Goal: Transaction & Acquisition: Purchase product/service

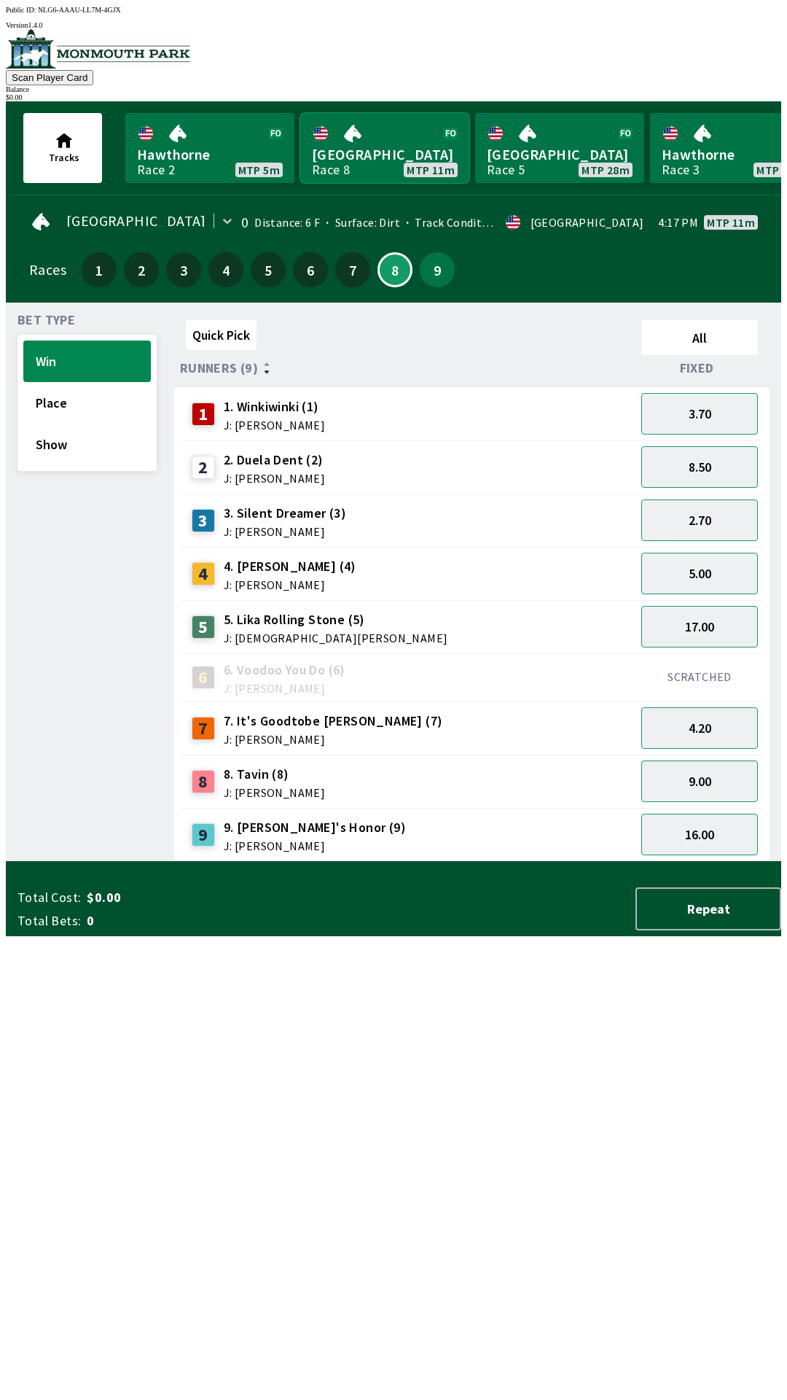
click at [378, 152] on link "[GEOGRAPHIC_DATA] Race 8 MTP 11m" at bounding box center [384, 148] width 169 height 70
click at [103, 445] on button "Show" at bounding box center [87, 445] width 128 height 42
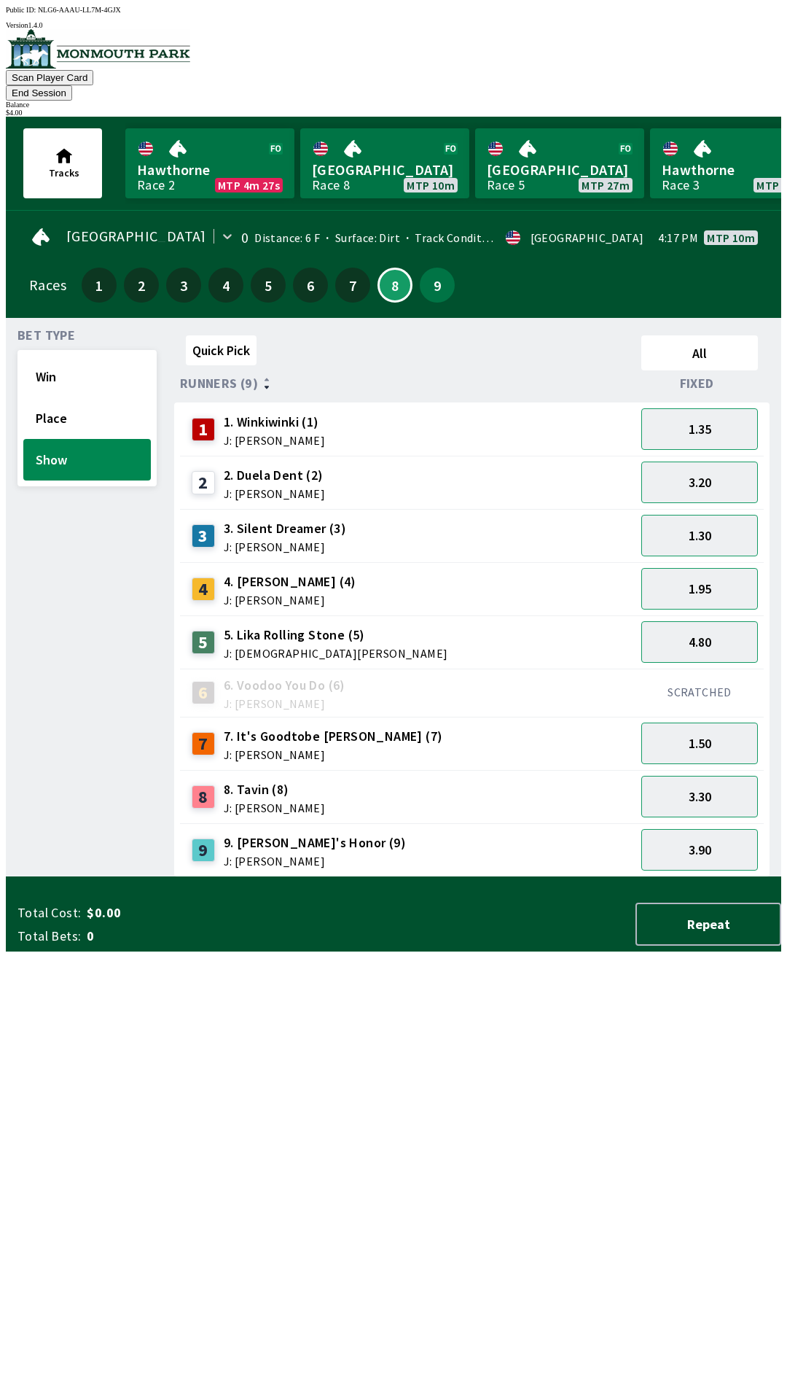
click at [288, 572] on span "4. [PERSON_NAME] (4)" at bounding box center [290, 581] width 133 height 19
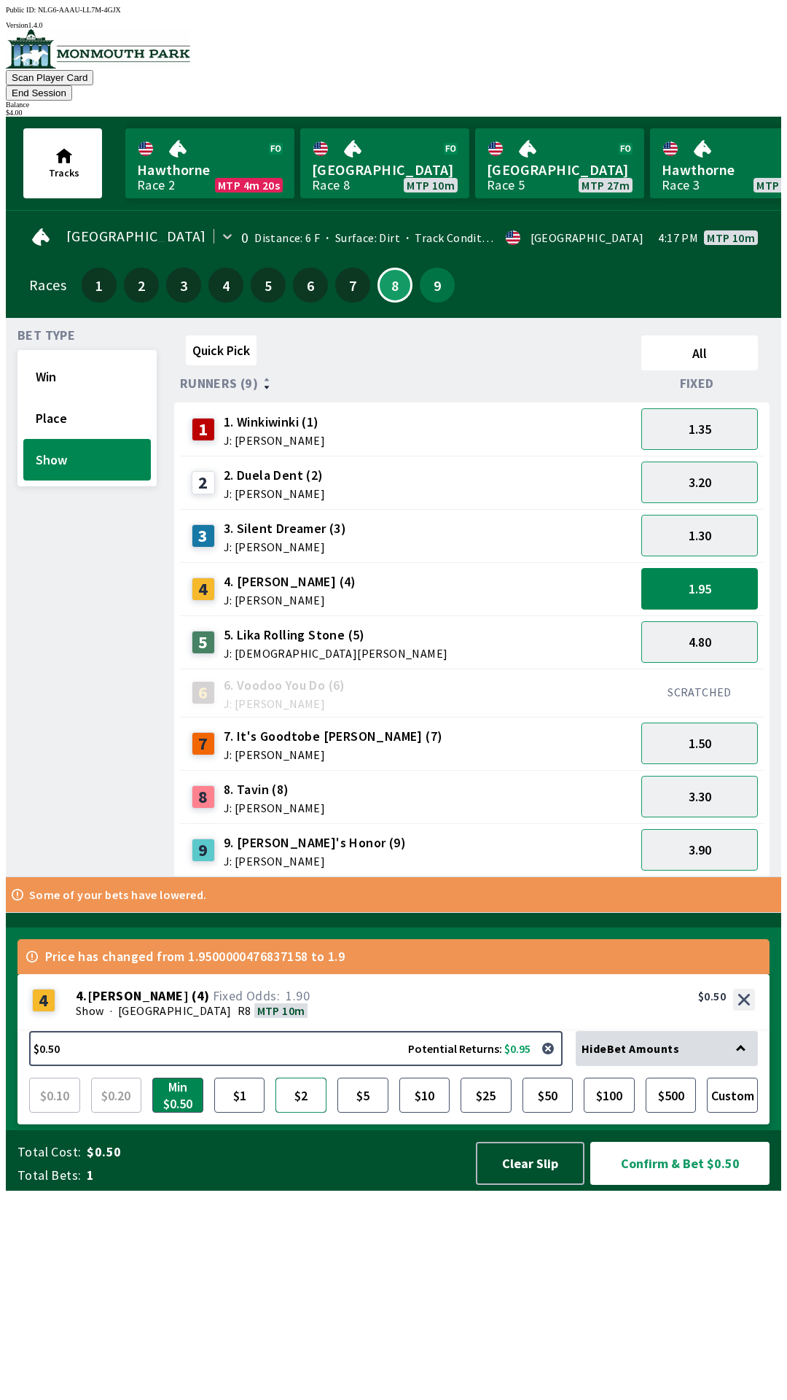
click at [300, 1113] on button "$2" at bounding box center [301, 1095] width 51 height 35
click at [75, 397] on button "Place" at bounding box center [87, 418] width 128 height 42
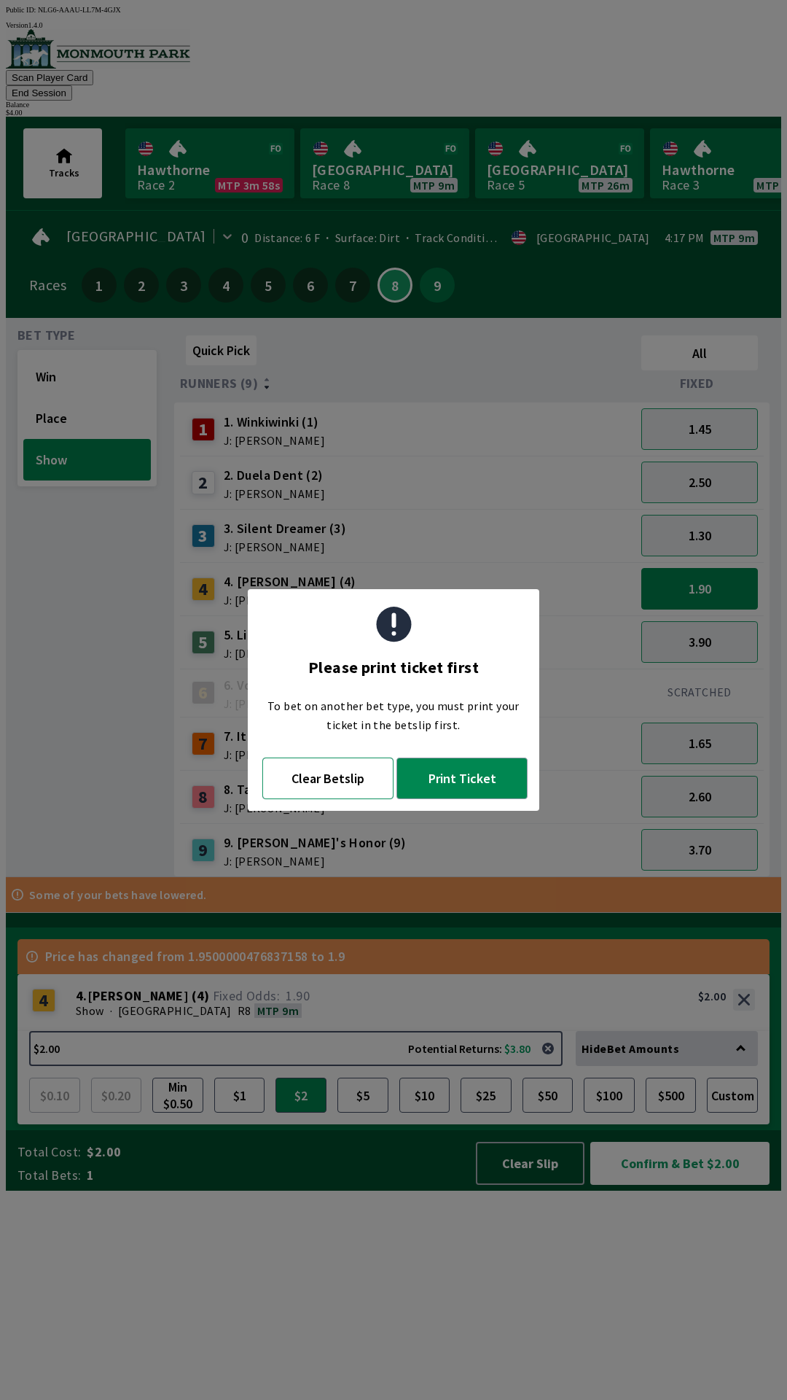
click at [338, 778] on button "Clear Betslip" at bounding box center [327, 778] width 131 height 42
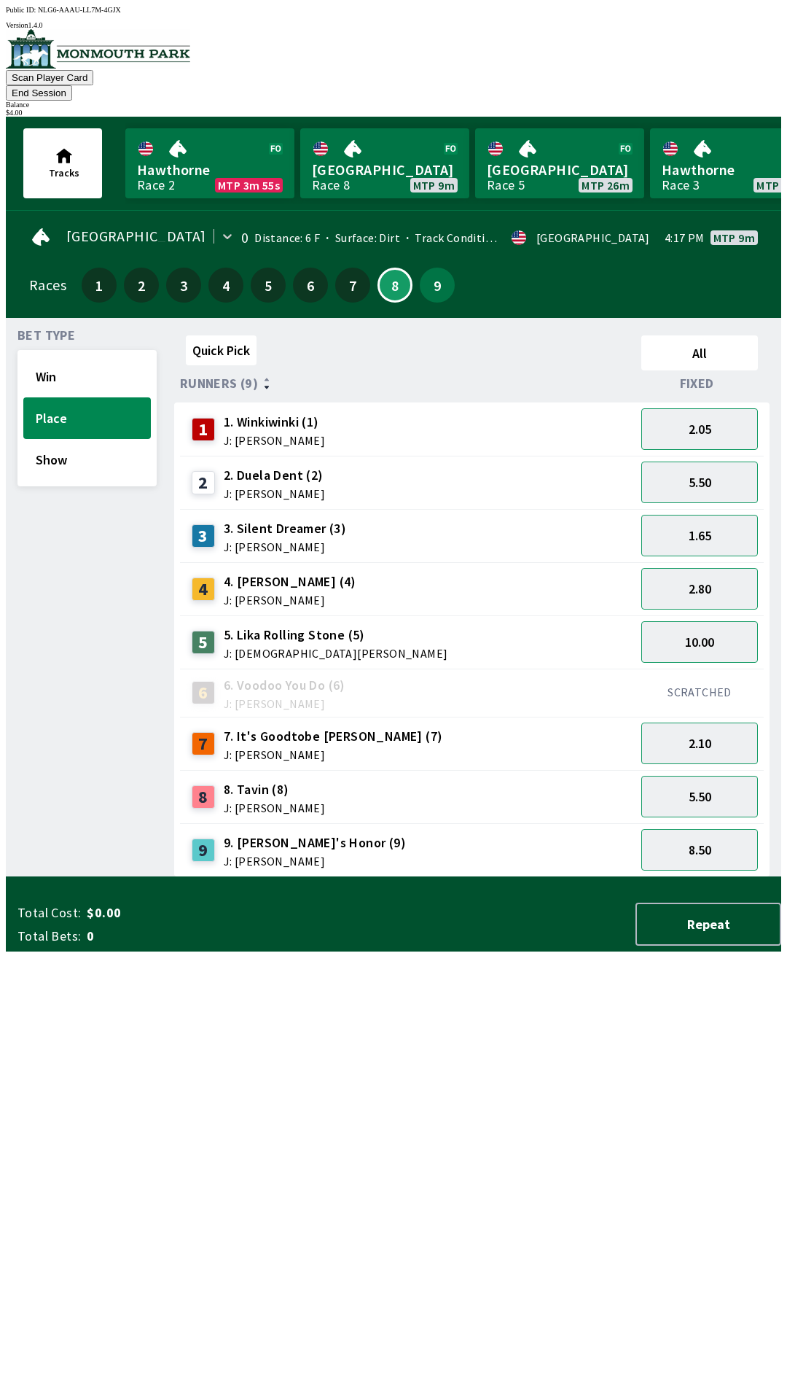
click at [314, 574] on div "4 4. [PERSON_NAME] (4) J: [PERSON_NAME]" at bounding box center [408, 589] width 444 height 36
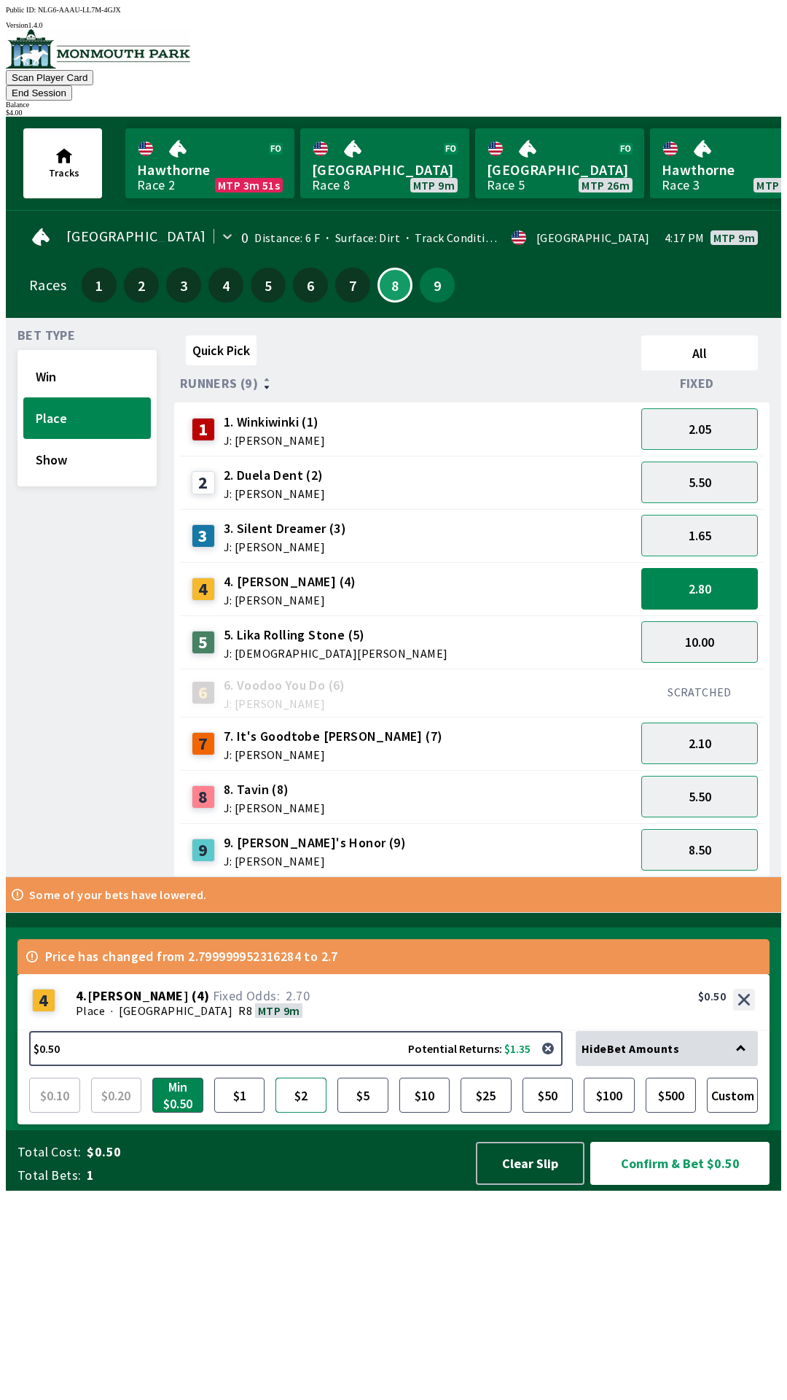
click at [300, 1113] on button "$2" at bounding box center [301, 1095] width 51 height 35
click at [679, 1185] on button "Confirm & Bet $2.00" at bounding box center [680, 1163] width 183 height 44
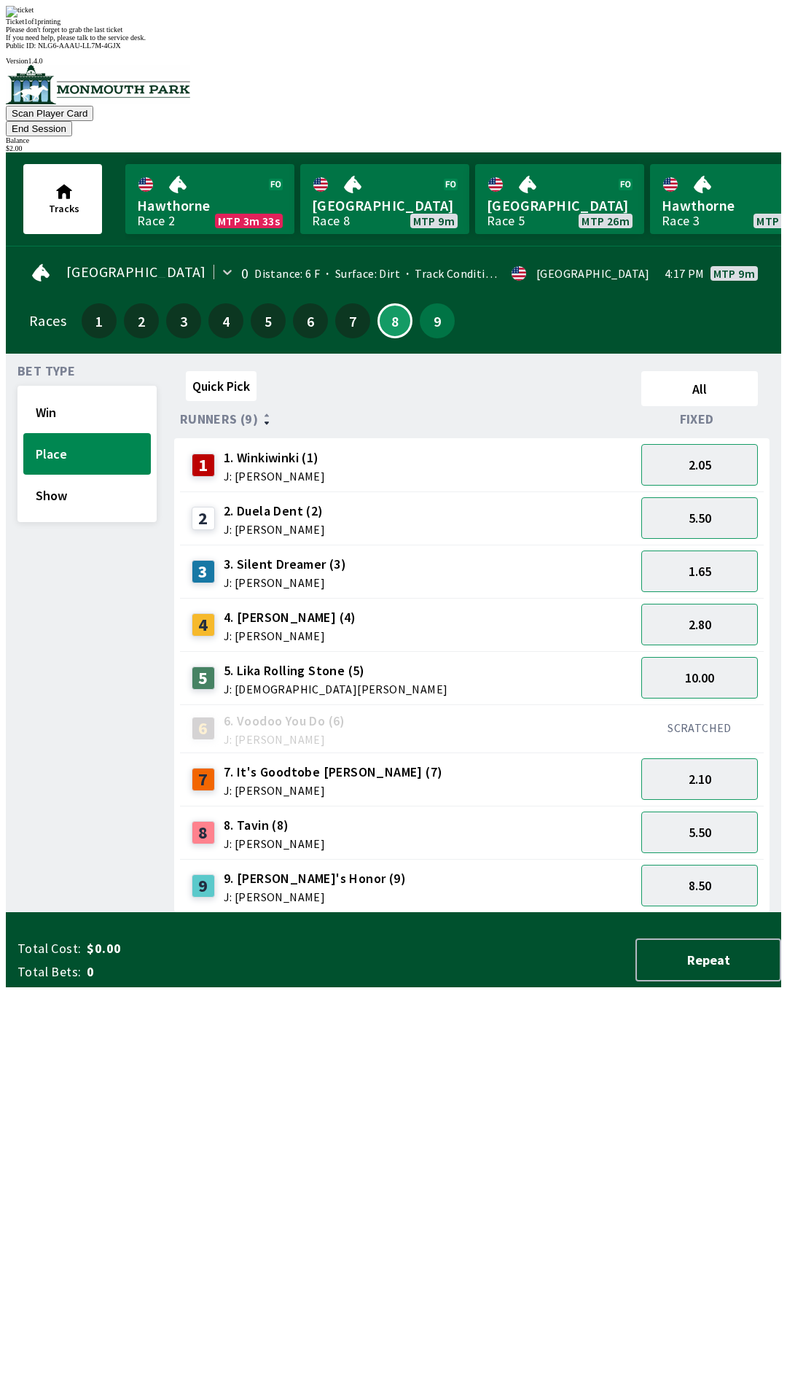
click at [498, 913] on div "Quick Pick All Runners (9) Fixed 1 1. Winkiwinki (1) J: [PERSON_NAME] 2.05 2 2.…" at bounding box center [477, 639] width 607 height 548
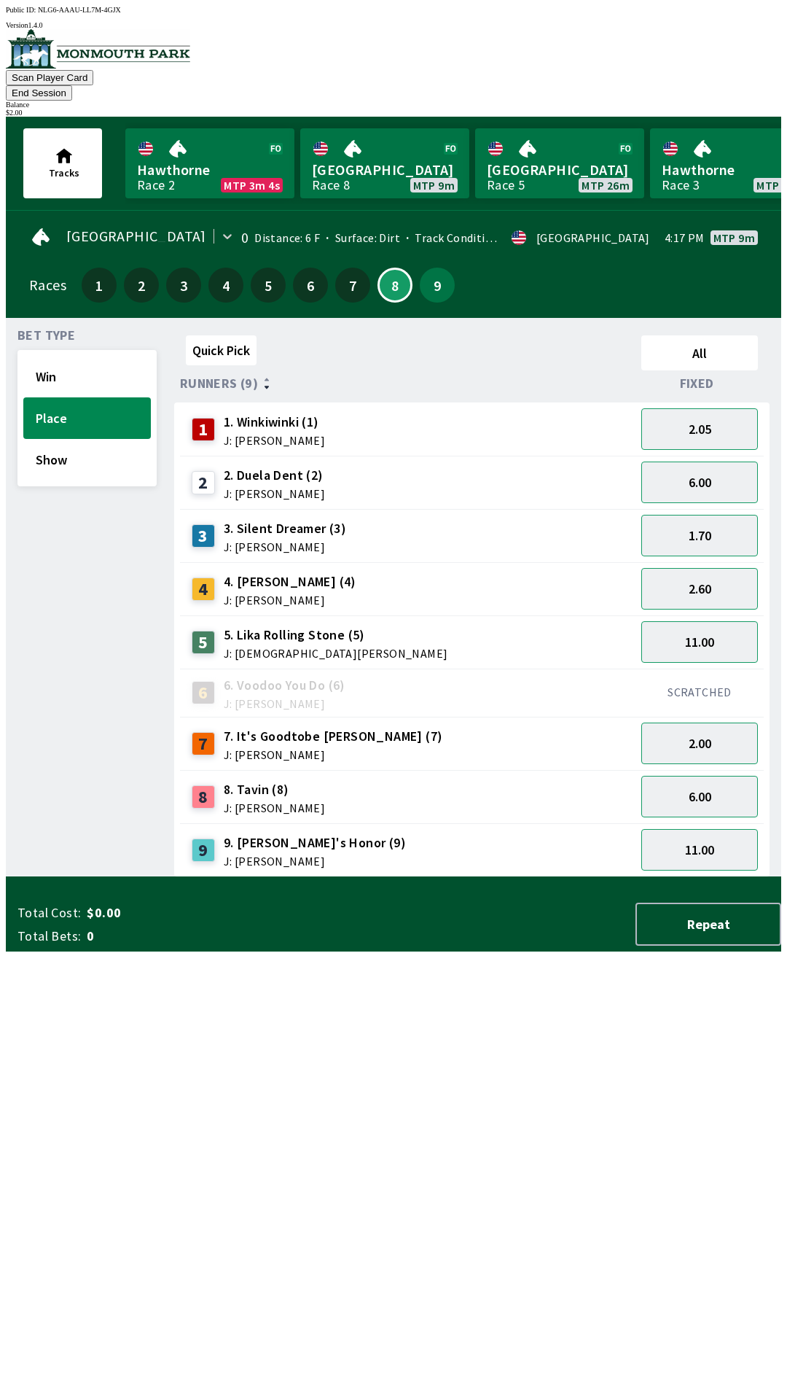
click at [265, 802] on span "J: [PERSON_NAME]" at bounding box center [274, 808] width 101 height 12
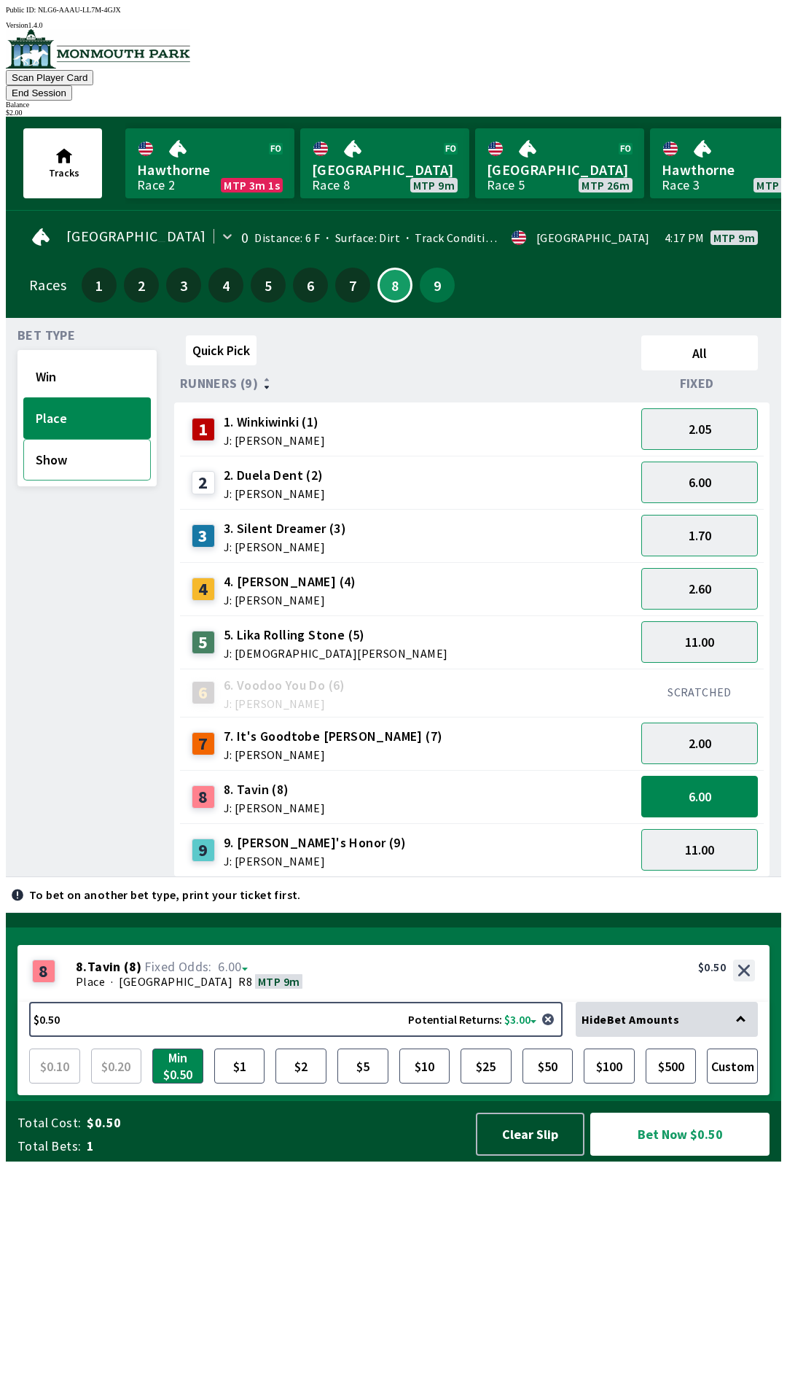
click at [86, 453] on button "Show" at bounding box center [87, 460] width 128 height 42
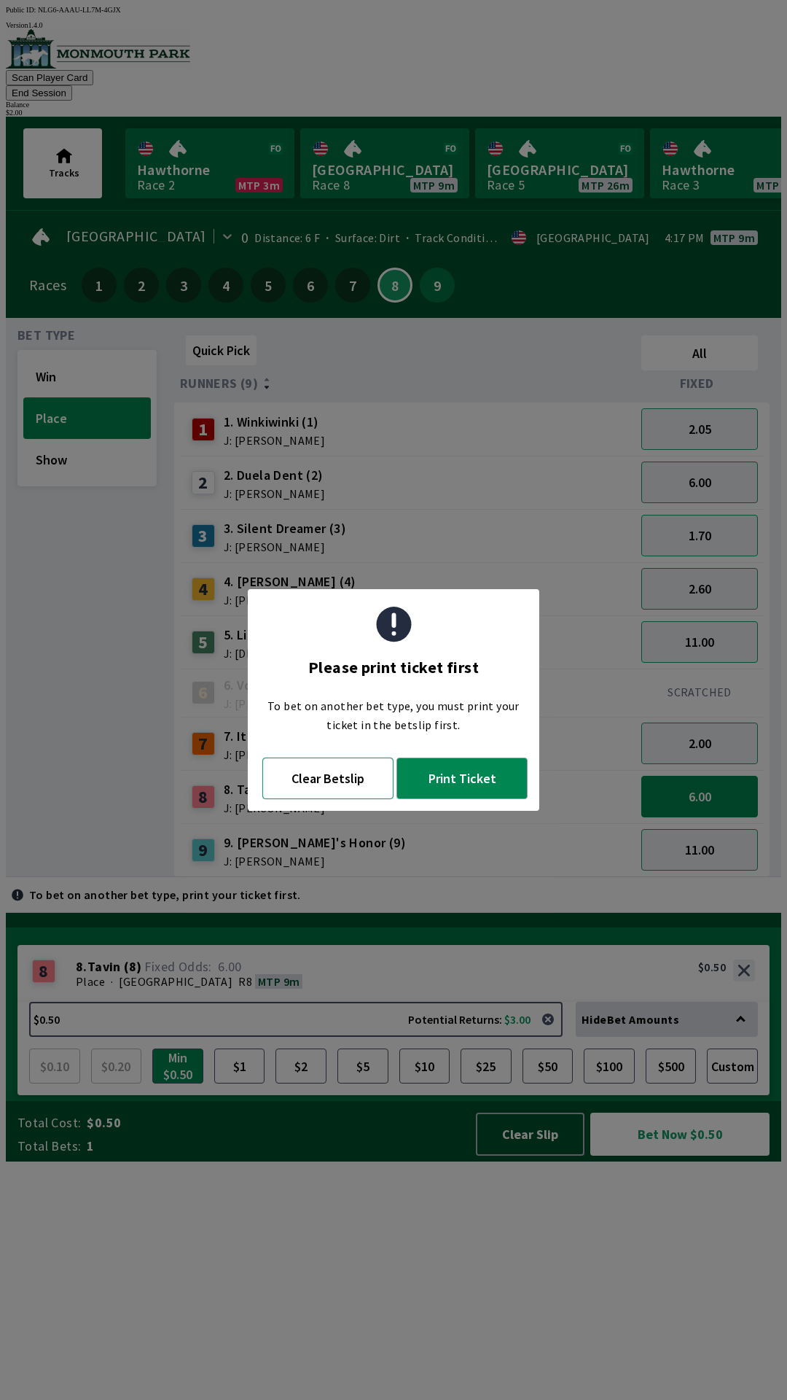
click at [327, 787] on button "Clear Betslip" at bounding box center [327, 778] width 131 height 42
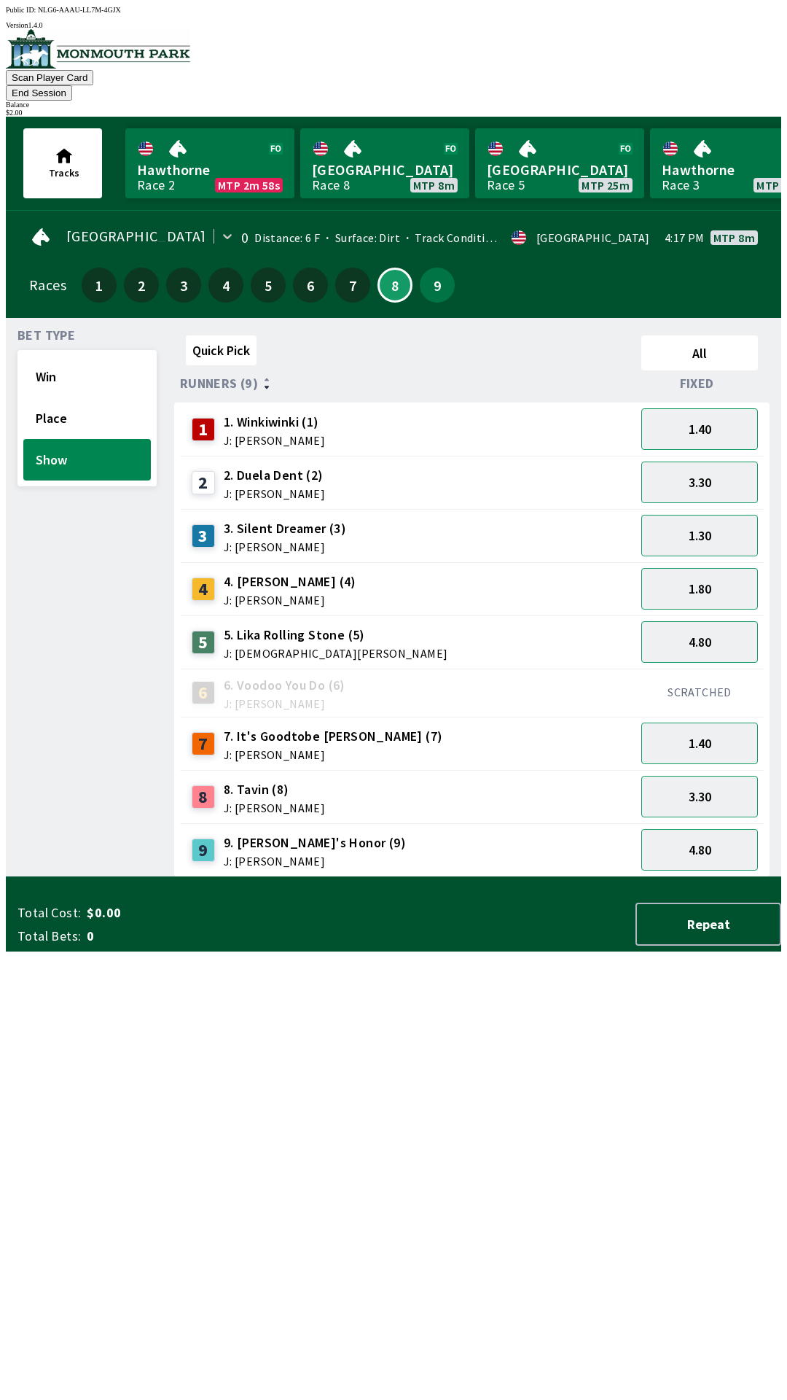
click at [287, 802] on span "J: [PERSON_NAME]" at bounding box center [274, 808] width 101 height 12
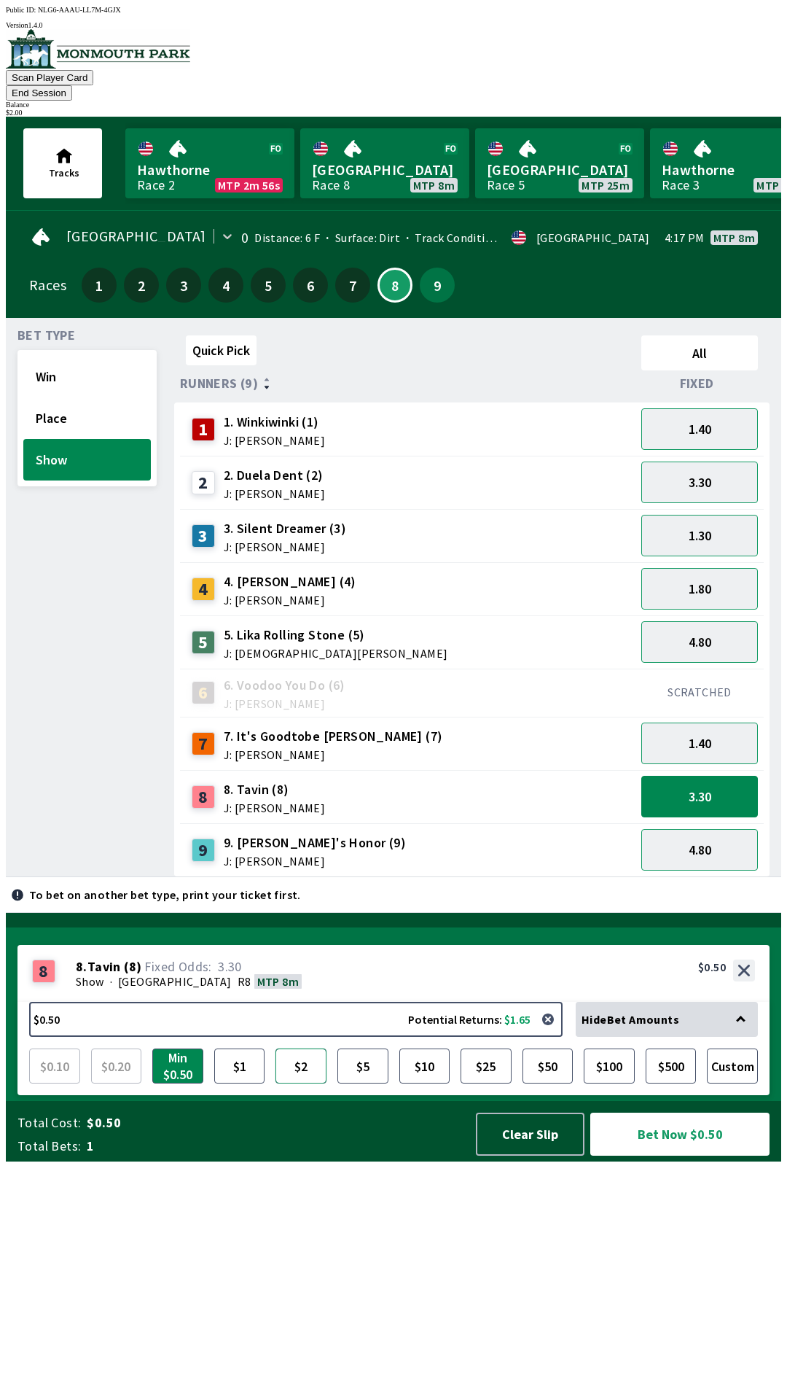
click at [310, 1083] on button "$2" at bounding box center [301, 1065] width 51 height 35
click at [675, 1156] on button "Bet Now $2.00" at bounding box center [680, 1134] width 179 height 43
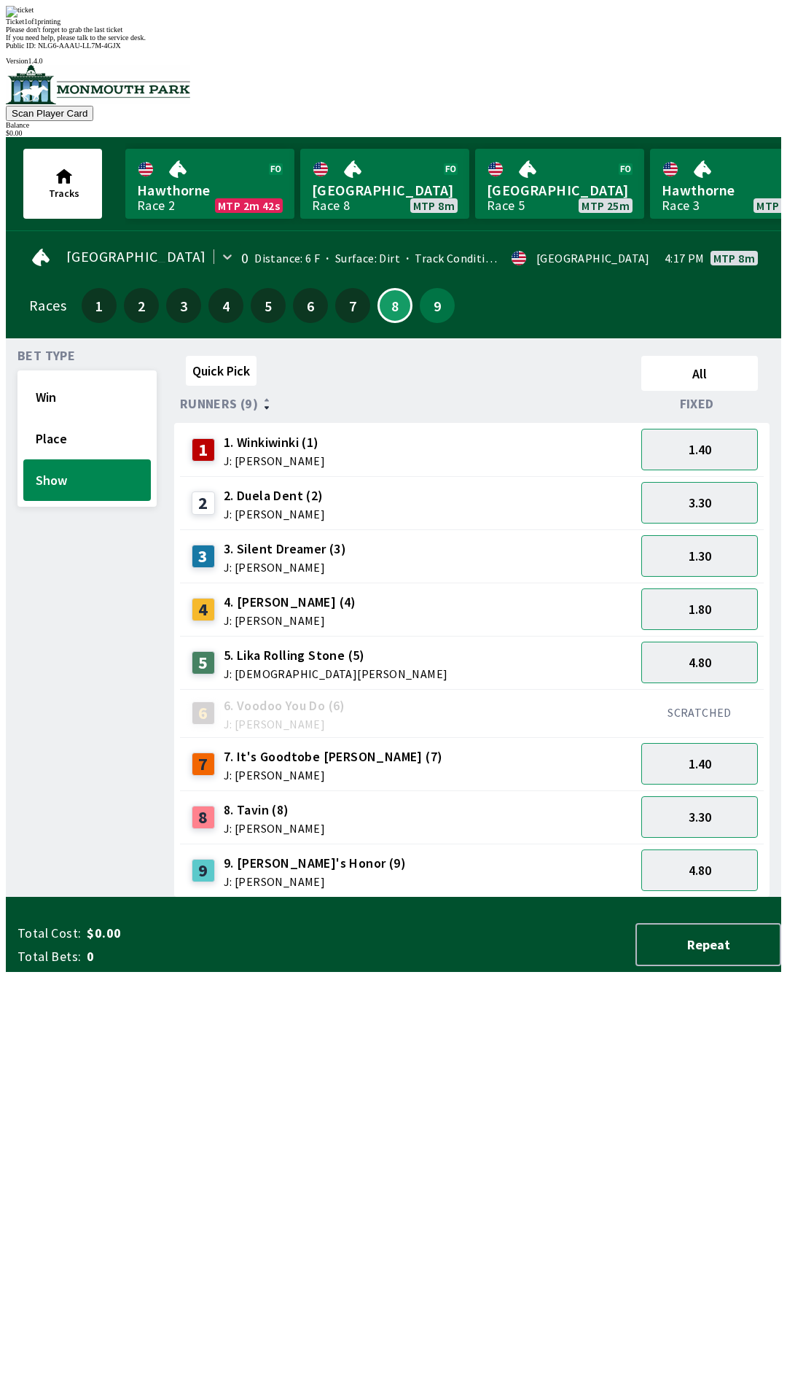
click at [670, 897] on div "Quick Pick All Runners (9) Fixed 1 1. Winkiwinki (1) J: [PERSON_NAME] 1.40 2 2.…" at bounding box center [477, 624] width 607 height 548
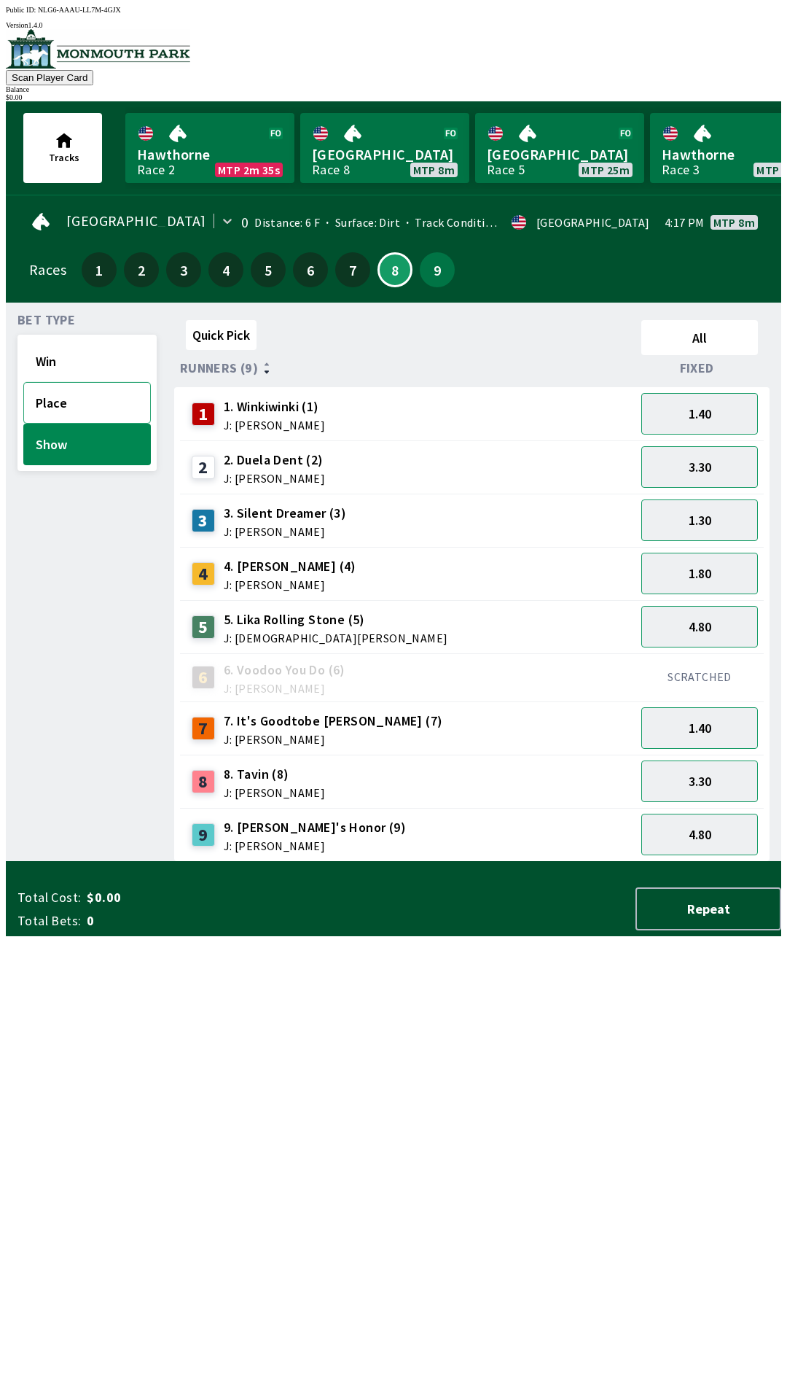
click at [74, 412] on button "Place" at bounding box center [87, 403] width 128 height 42
click at [67, 455] on button "Show" at bounding box center [87, 445] width 128 height 42
click at [287, 615] on span "5. Lika Rolling Stone (5)" at bounding box center [336, 619] width 225 height 19
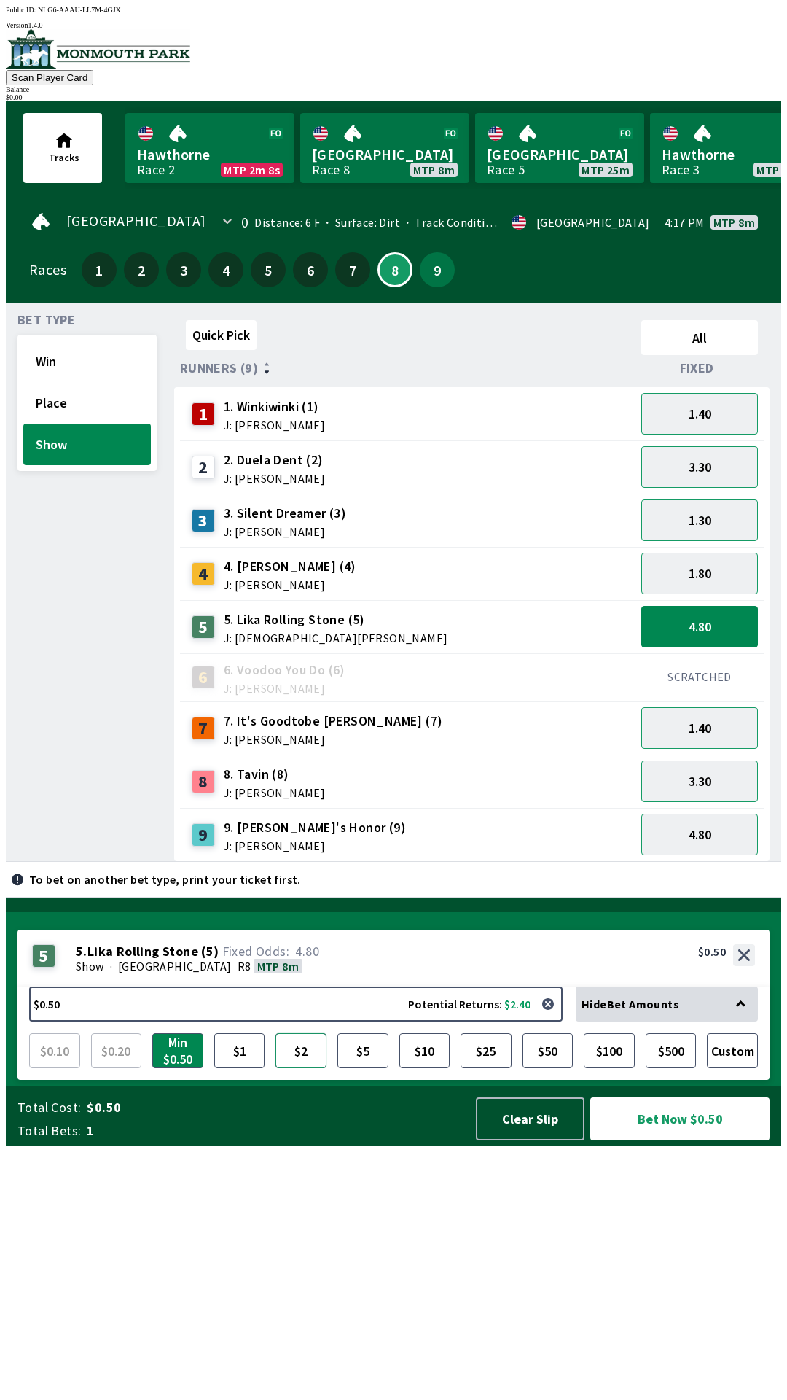
click at [304, 1068] on button "$2" at bounding box center [301, 1050] width 51 height 35
click at [696, 1140] on button "Bet Now $2.00" at bounding box center [680, 1118] width 179 height 43
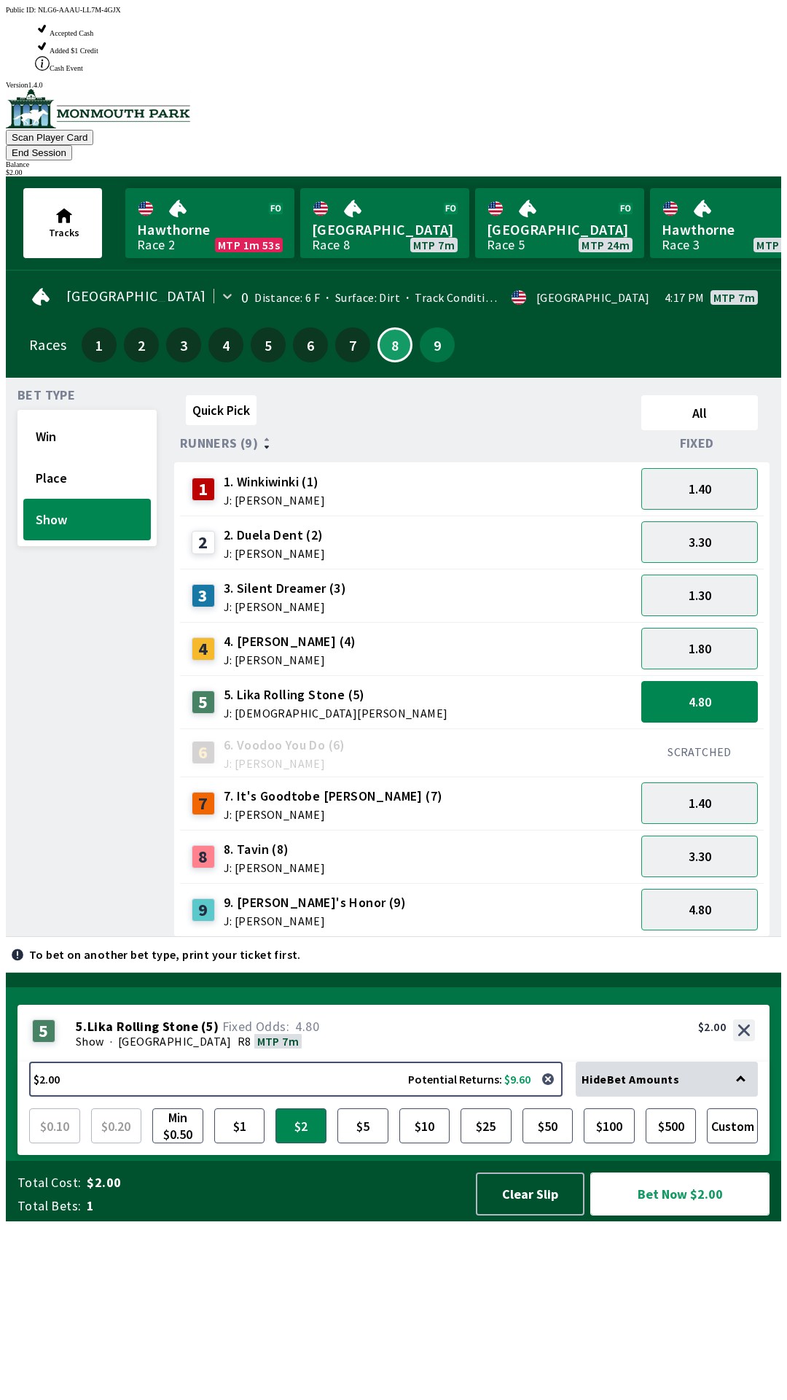
click at [696, 1215] on button "Bet Now $2.00" at bounding box center [680, 1193] width 179 height 43
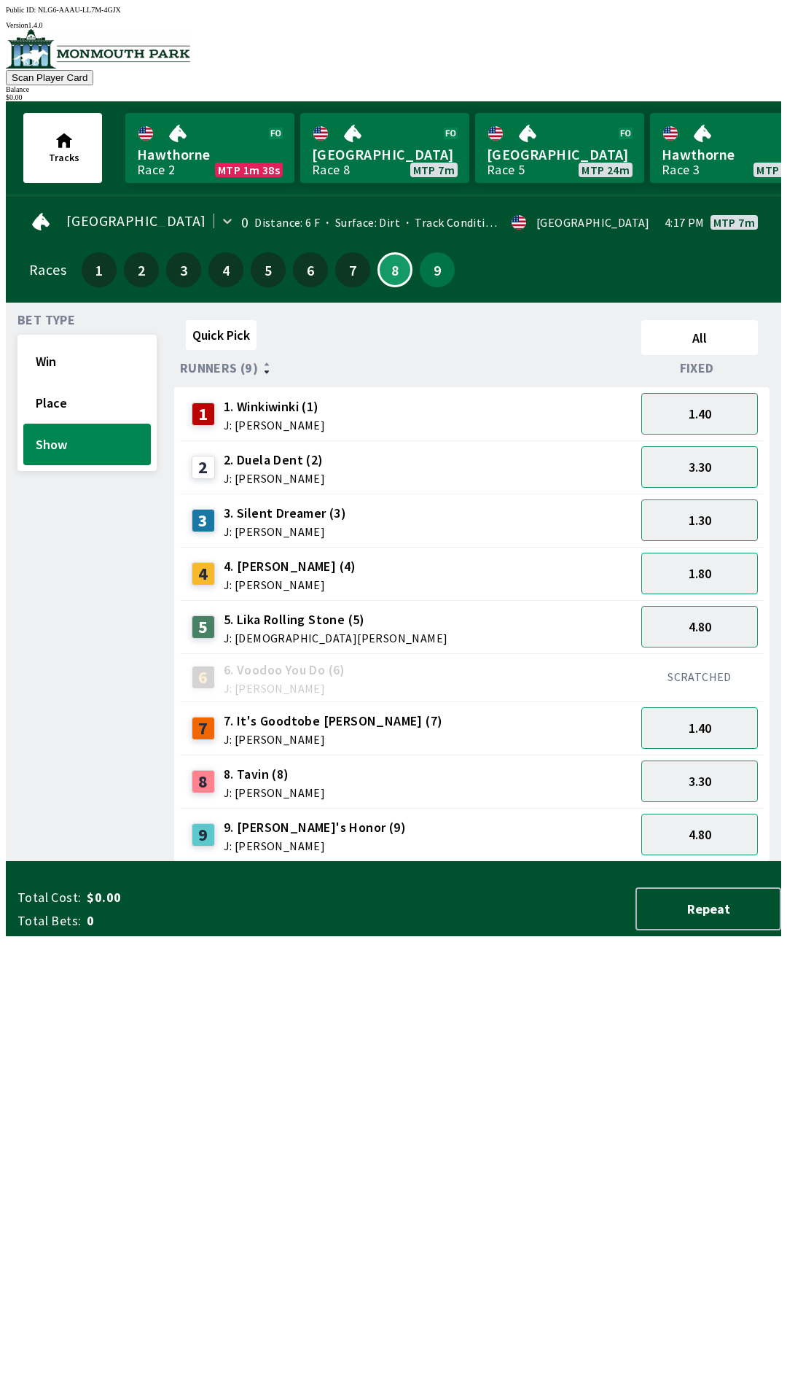
click at [214, 862] on div "Quick Pick All Runners (9) Fixed 1 1. Winkiwinki (1) J: [PERSON_NAME] 1.40 2 2.…" at bounding box center [477, 588] width 607 height 548
click at [49, 404] on button "Place" at bounding box center [87, 403] width 128 height 42
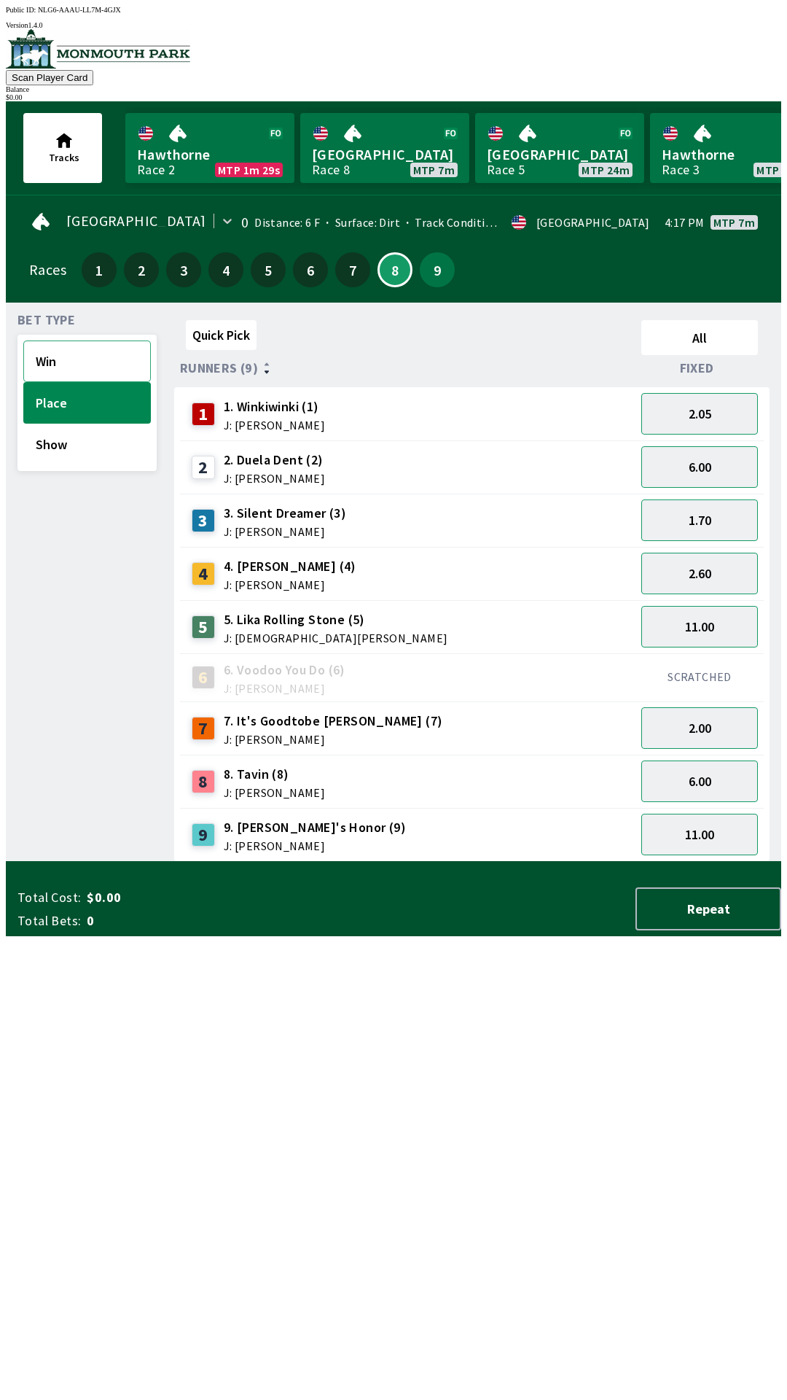
click at [52, 365] on button "Win" at bounding box center [87, 361] width 128 height 42
click at [274, 621] on div "5. Lika Rolling Stone (5) J: [PERSON_NAME]" at bounding box center [336, 627] width 225 height 34
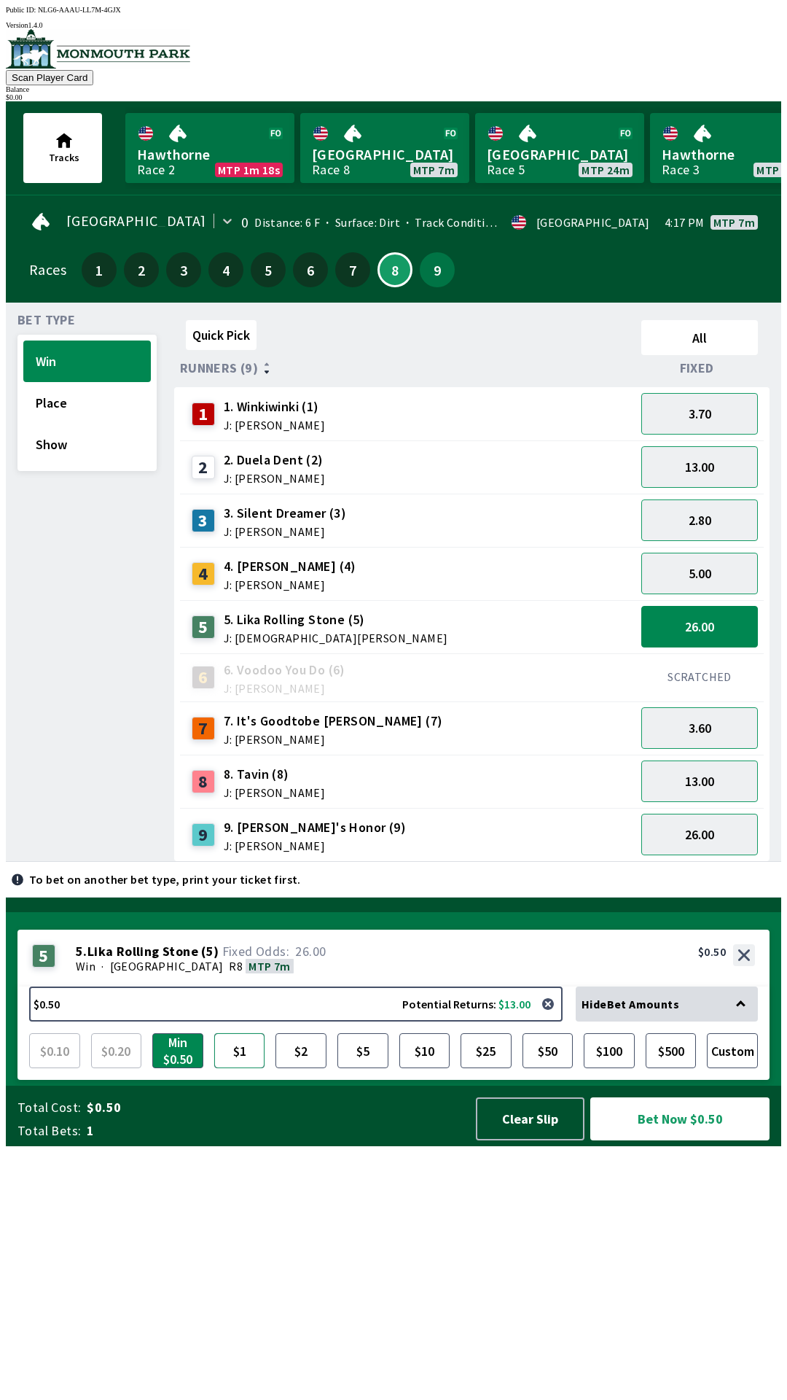
click at [241, 1068] on button "$1" at bounding box center [239, 1050] width 51 height 35
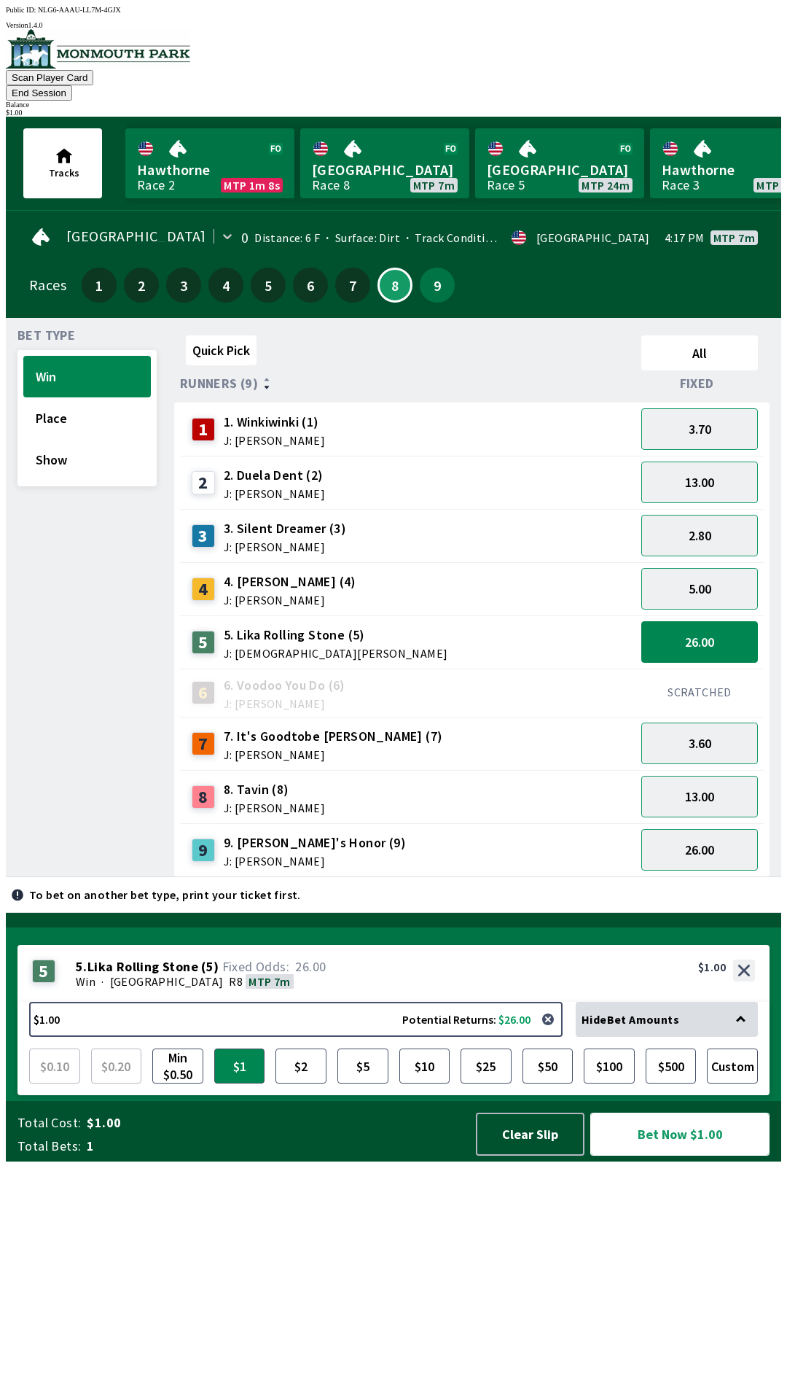
click at [707, 1156] on button "Bet Now $1.00" at bounding box center [680, 1134] width 179 height 43
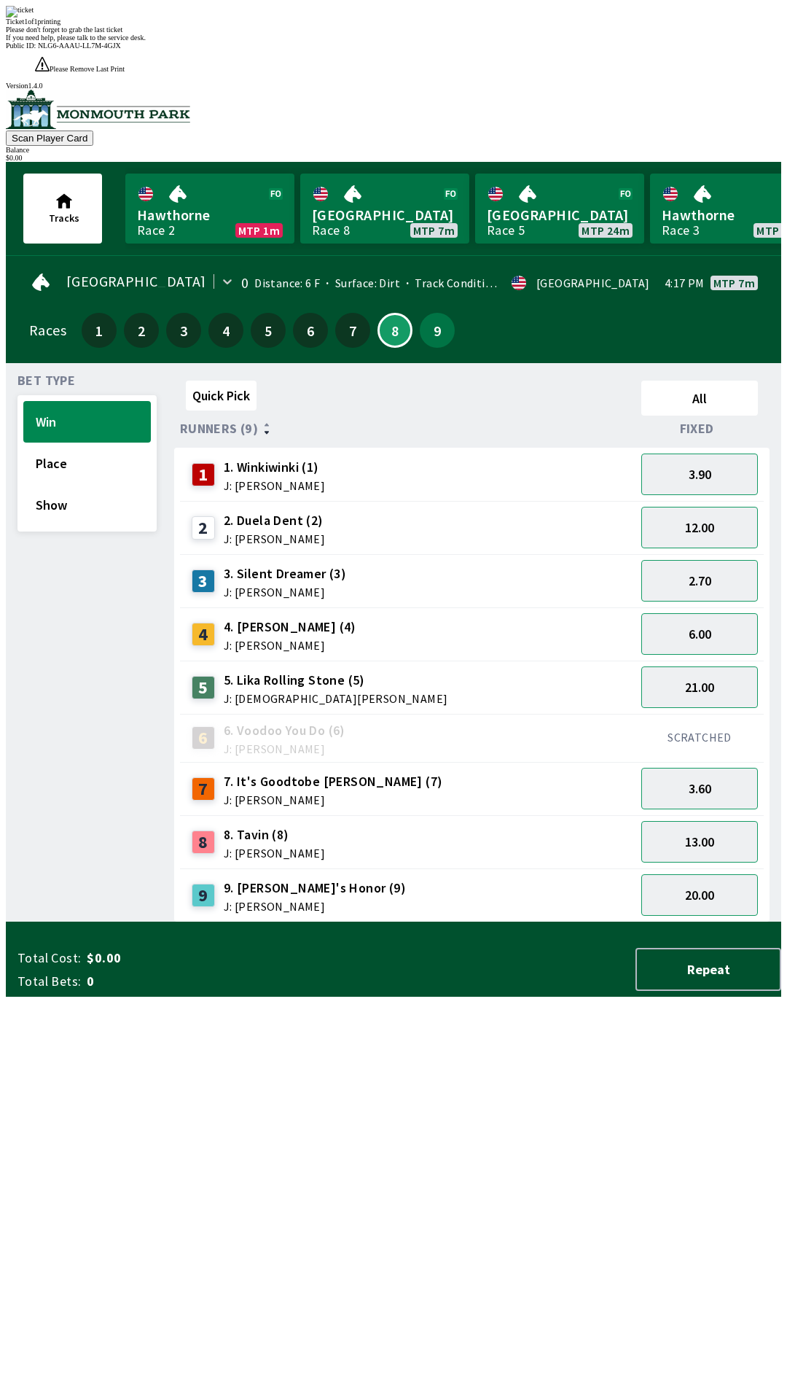
click at [462, 26] on div "Ticket 1 of 1 printing" at bounding box center [394, 21] width 776 height 8
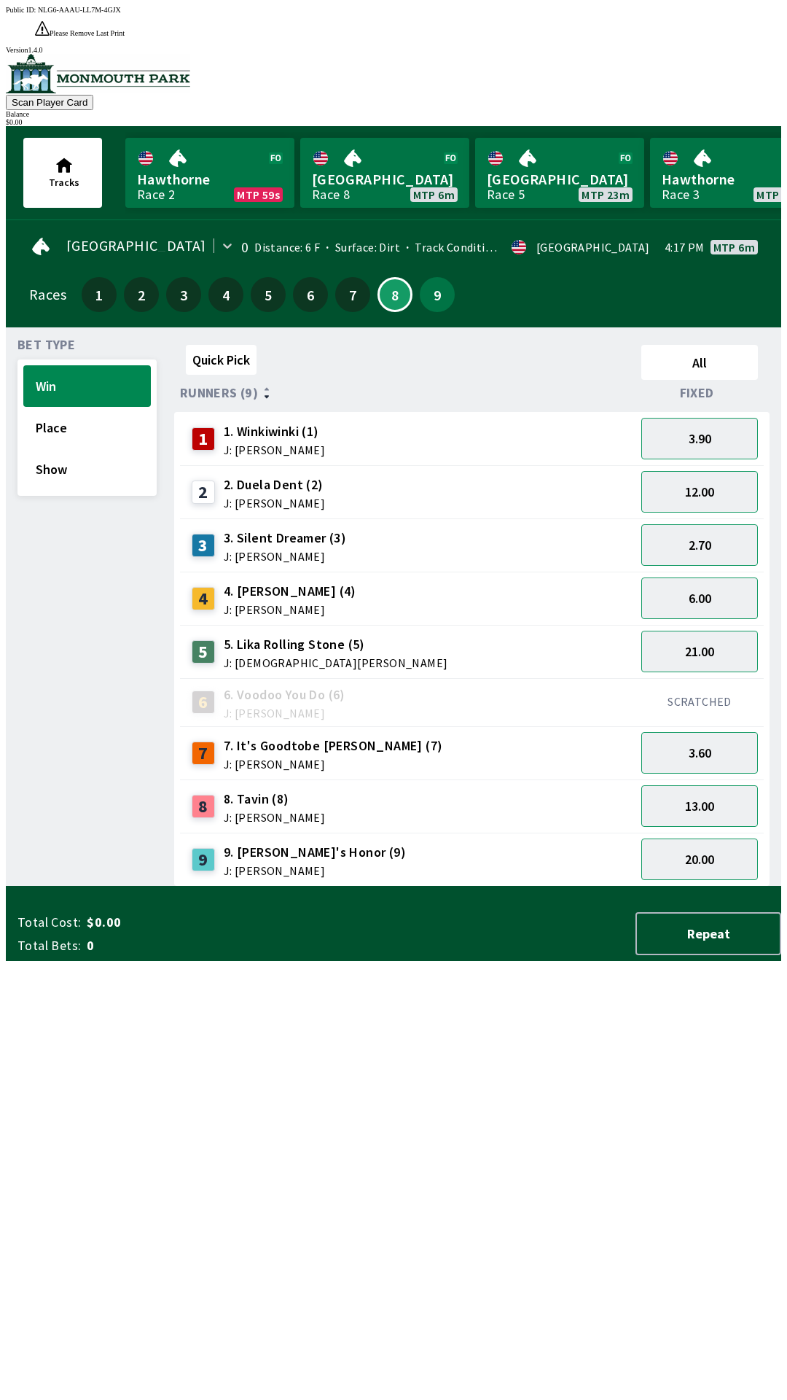
click at [262, 444] on span "J: [PERSON_NAME]" at bounding box center [274, 450] width 101 height 12
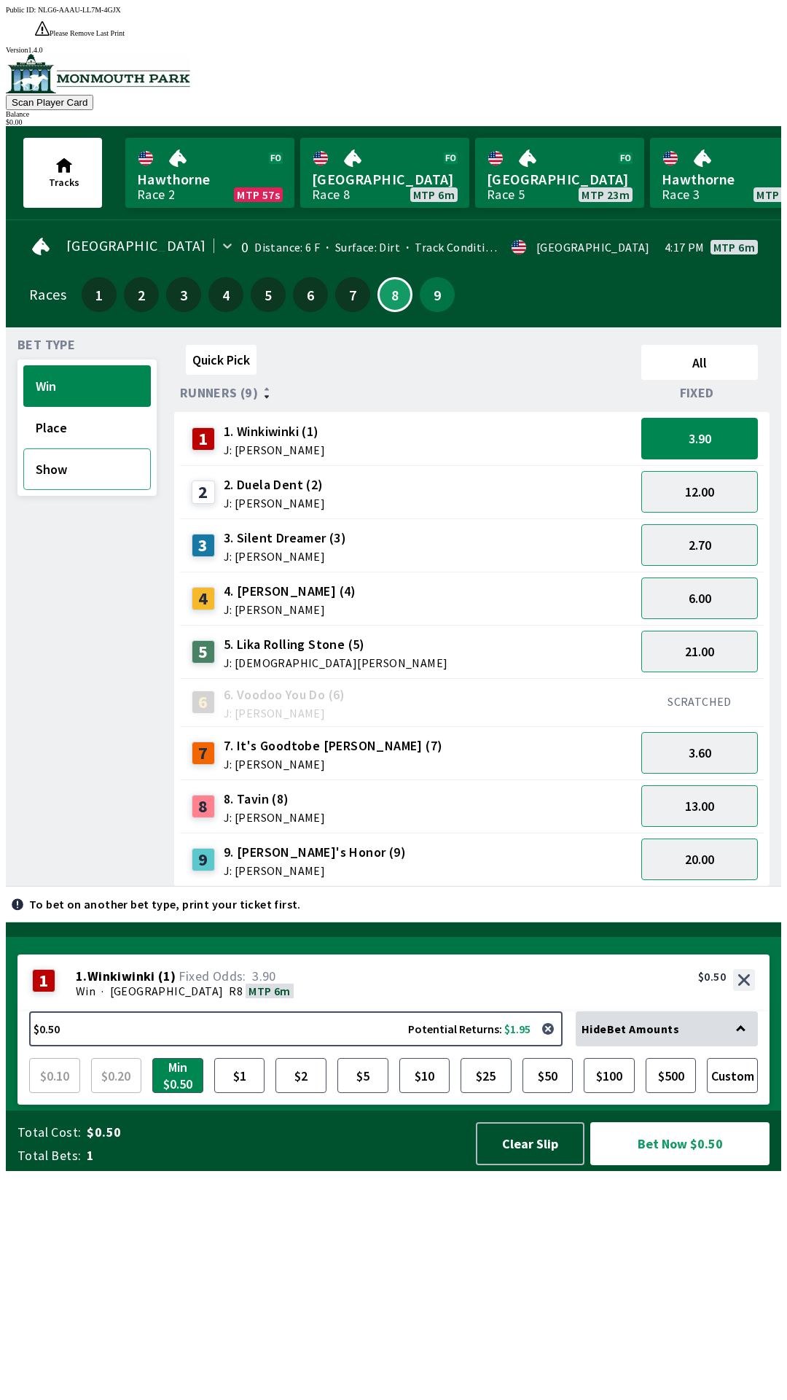
click at [74, 456] on button "Show" at bounding box center [87, 469] width 128 height 42
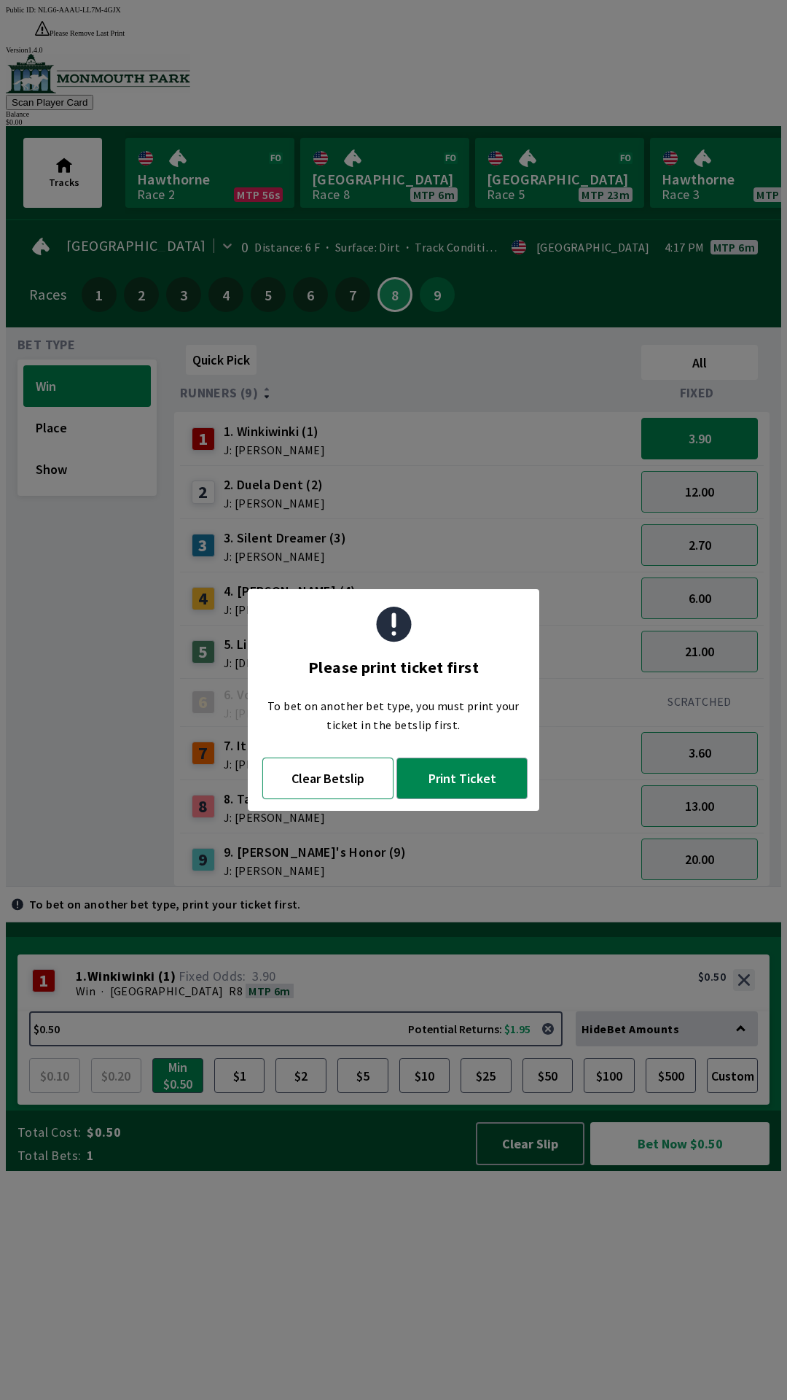
click at [333, 782] on button "Clear Betslip" at bounding box center [327, 778] width 131 height 42
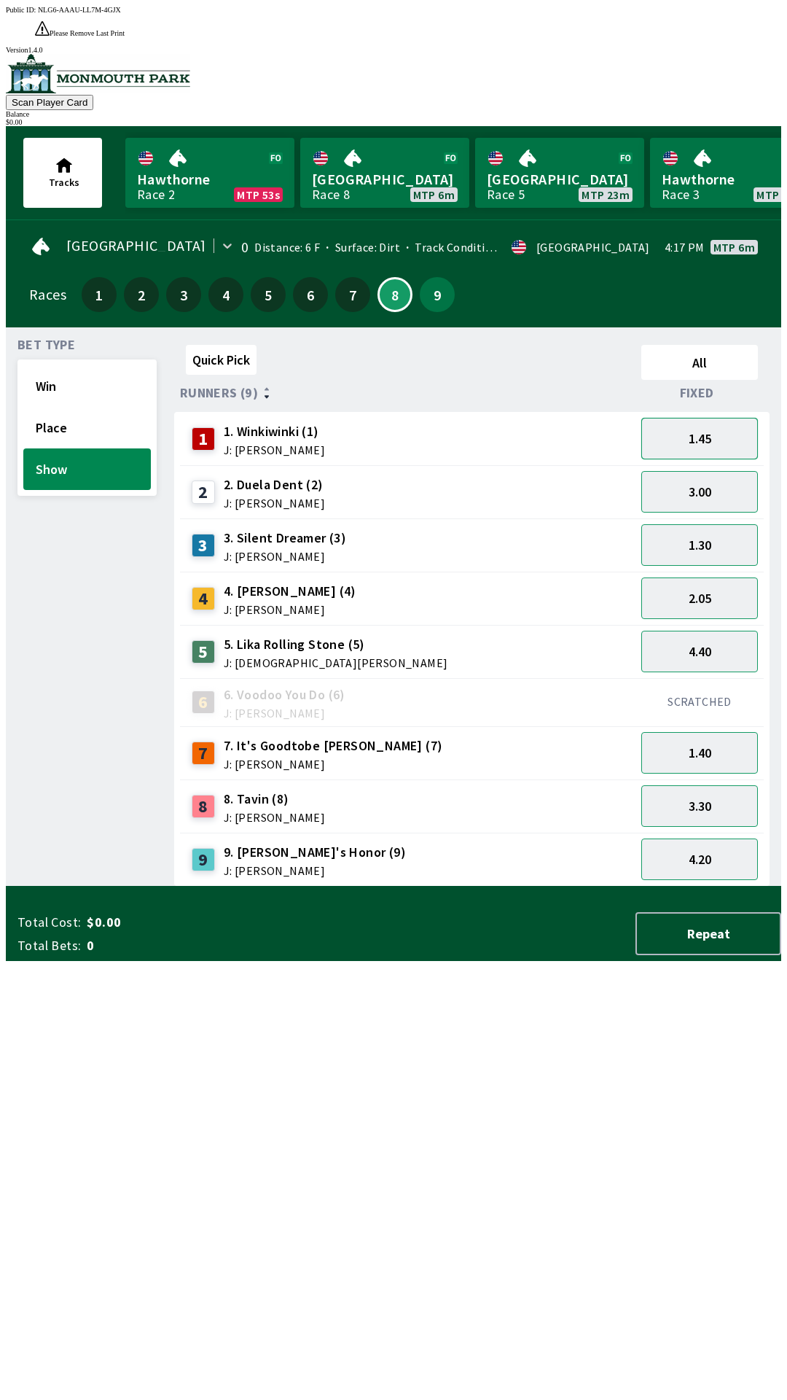
click at [706, 418] on button "1.45" at bounding box center [700, 439] width 117 height 42
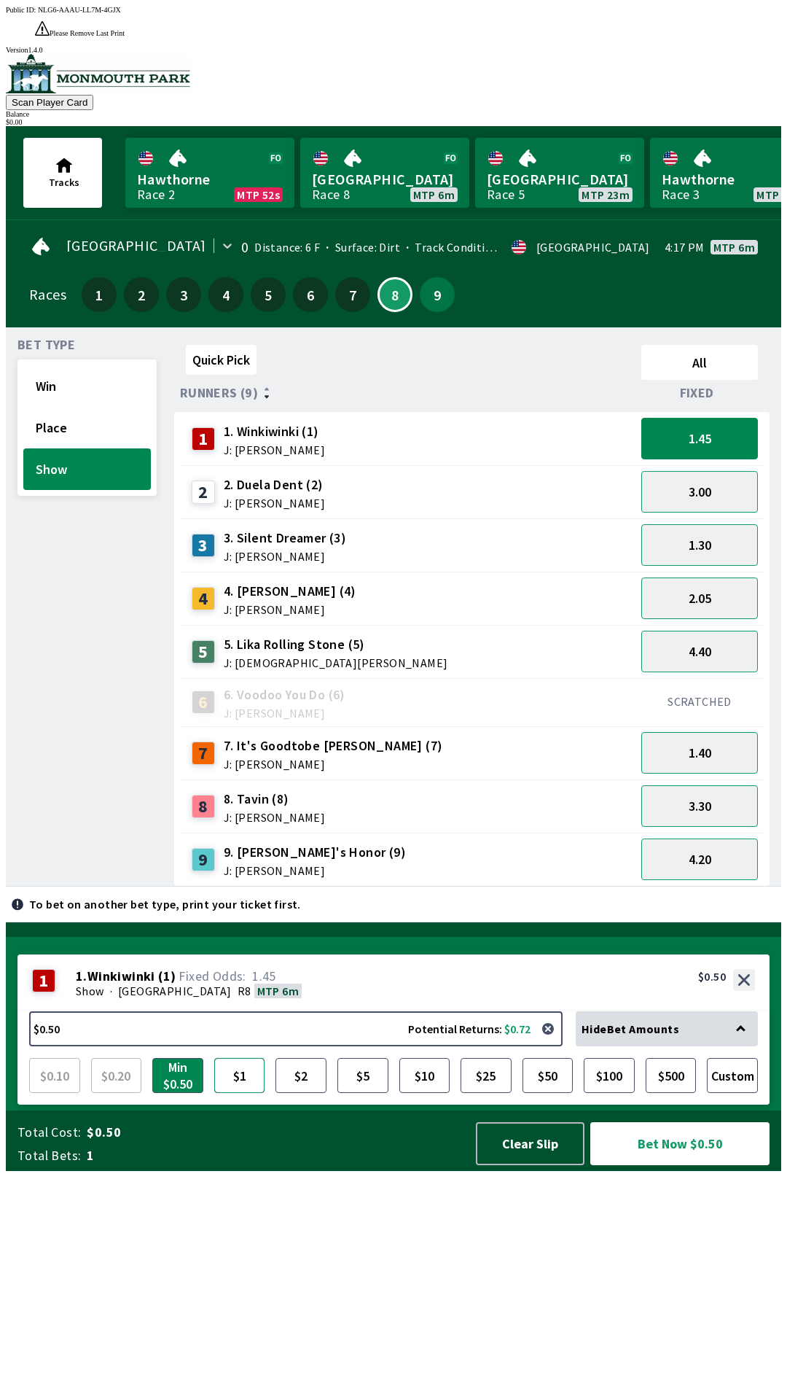
click at [249, 1093] on button "$1" at bounding box center [239, 1075] width 51 height 35
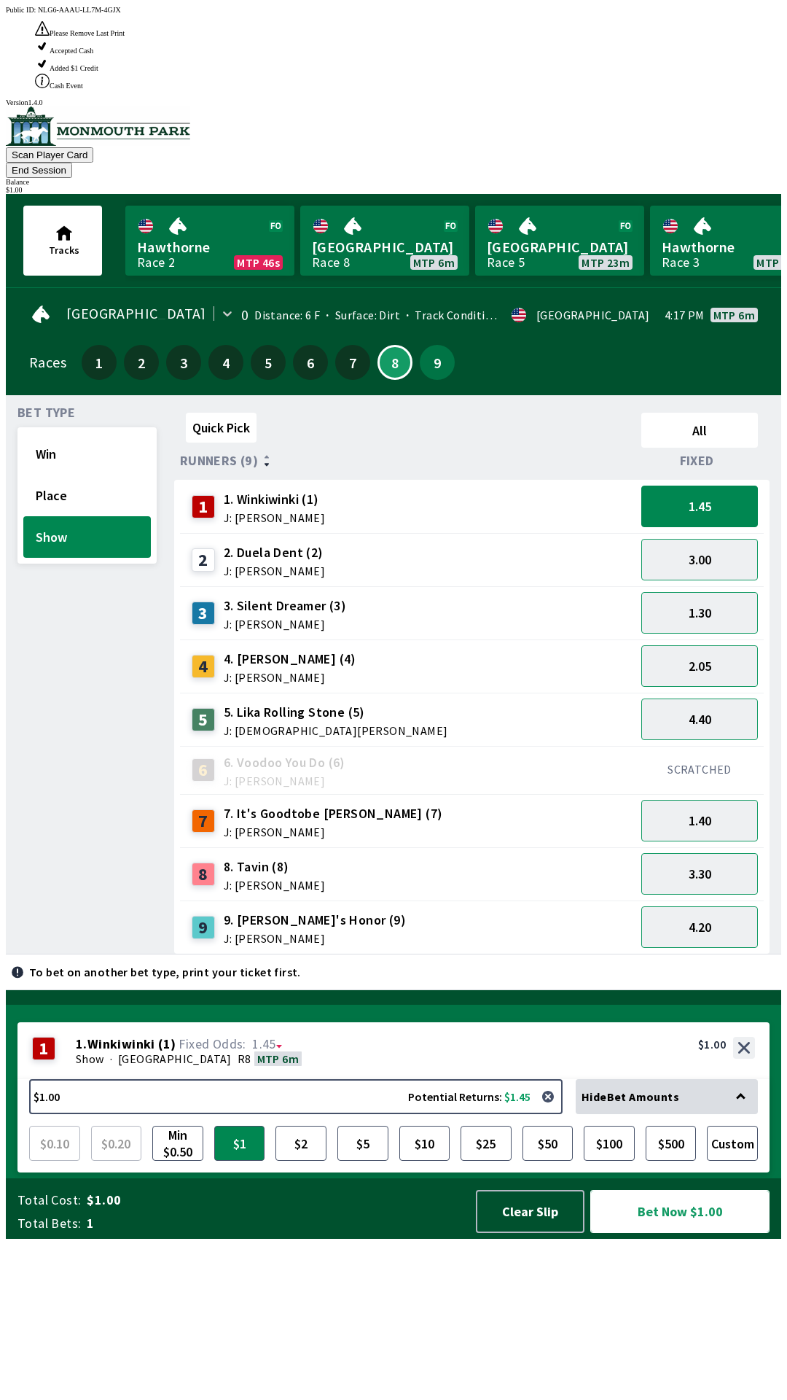
click at [689, 1233] on button "Bet Now $1.00" at bounding box center [680, 1211] width 179 height 43
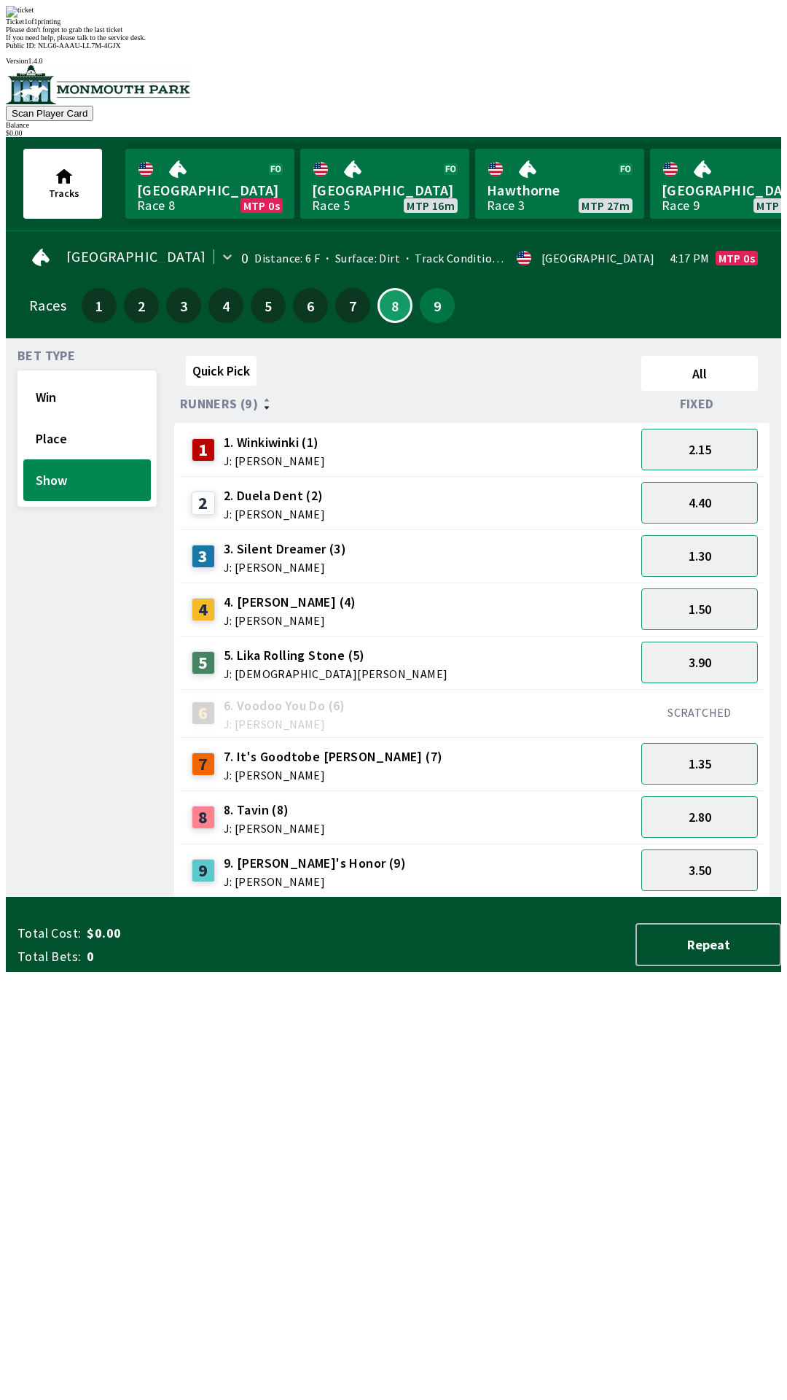
click at [297, 897] on div "Quick Pick All Runners (9) Fixed 1 1. Winkiwinki (1) J: [PERSON_NAME] 2.15 2 2.…" at bounding box center [477, 624] width 607 height 548
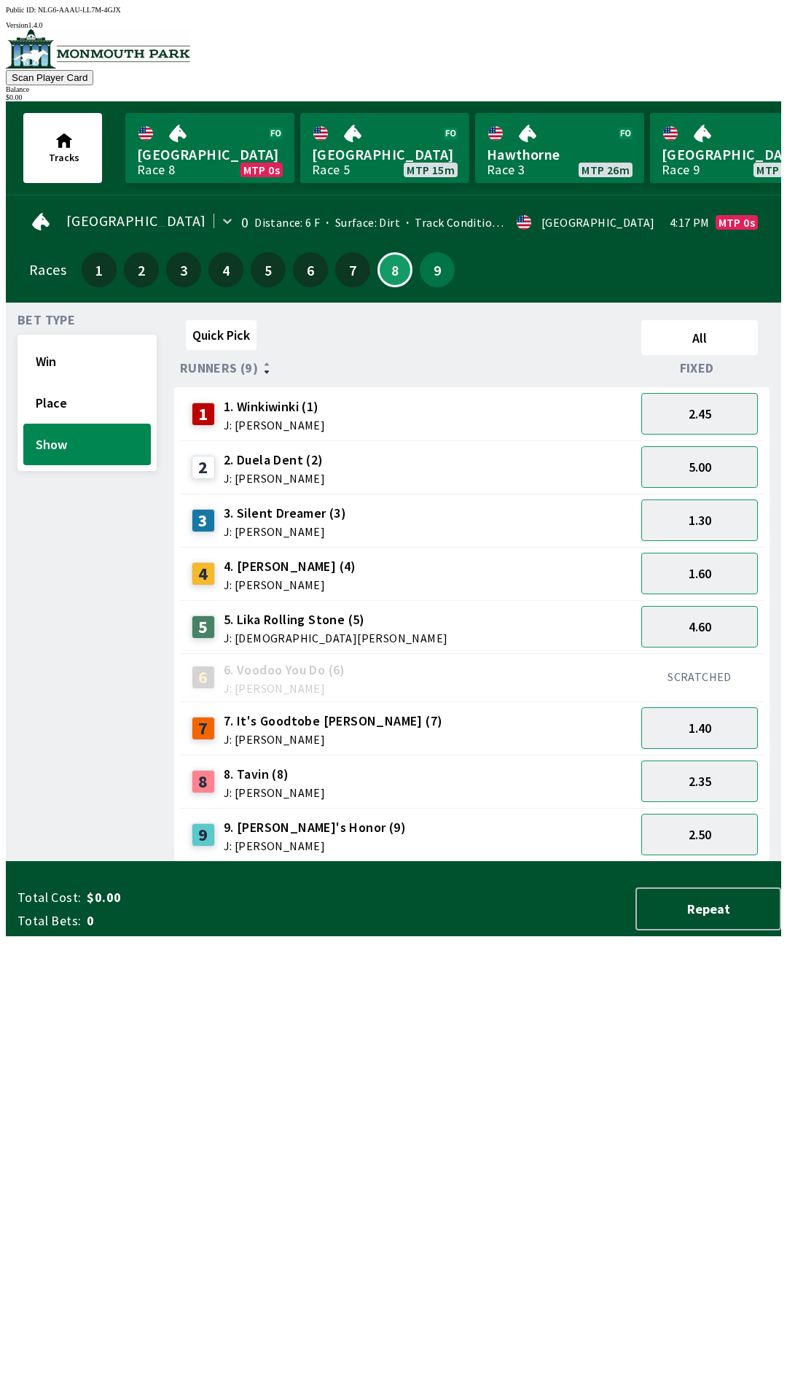
click at [400, 727] on div "7 7. It's Goodtobe [PERSON_NAME] (7) J: [PERSON_NAME]" at bounding box center [408, 728] width 444 height 36
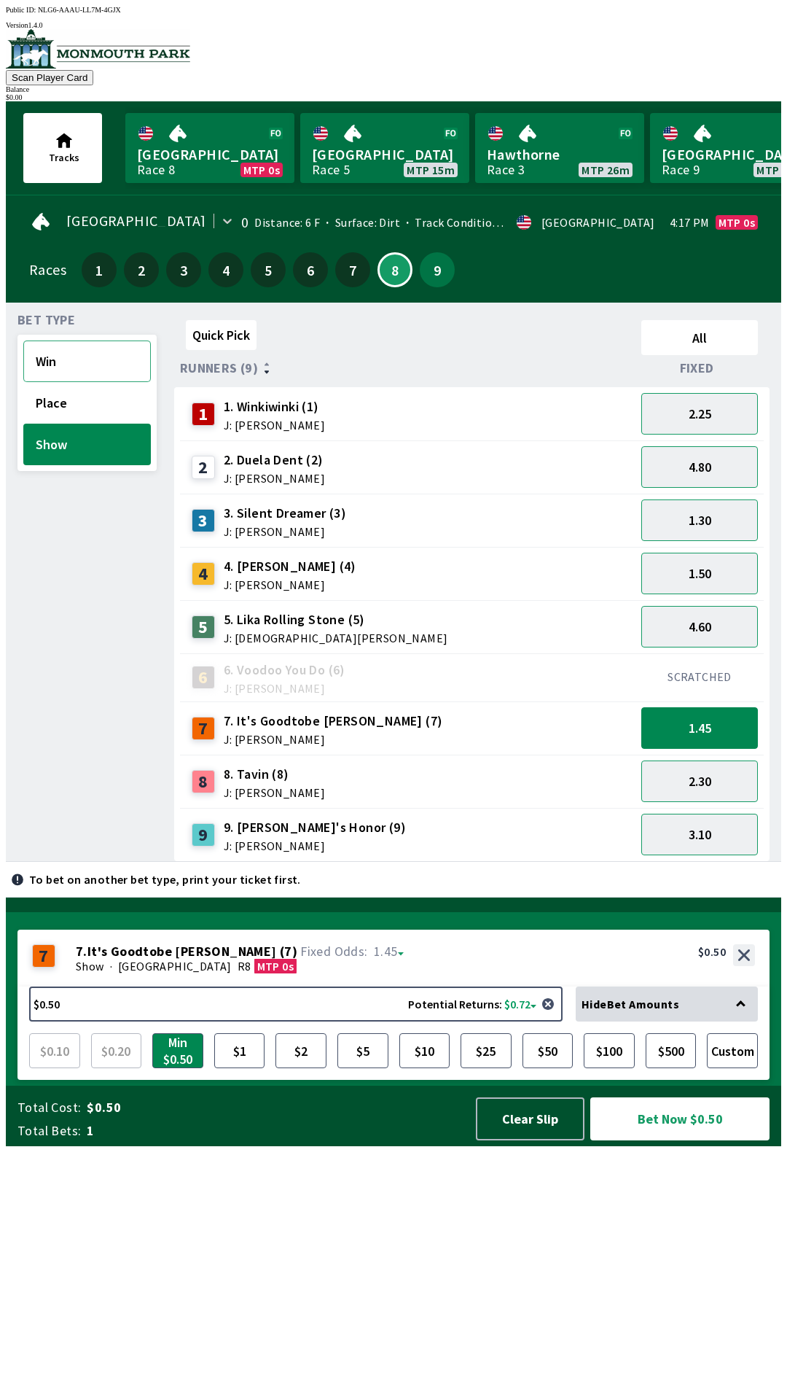
click at [68, 354] on button "Win" at bounding box center [87, 361] width 128 height 42
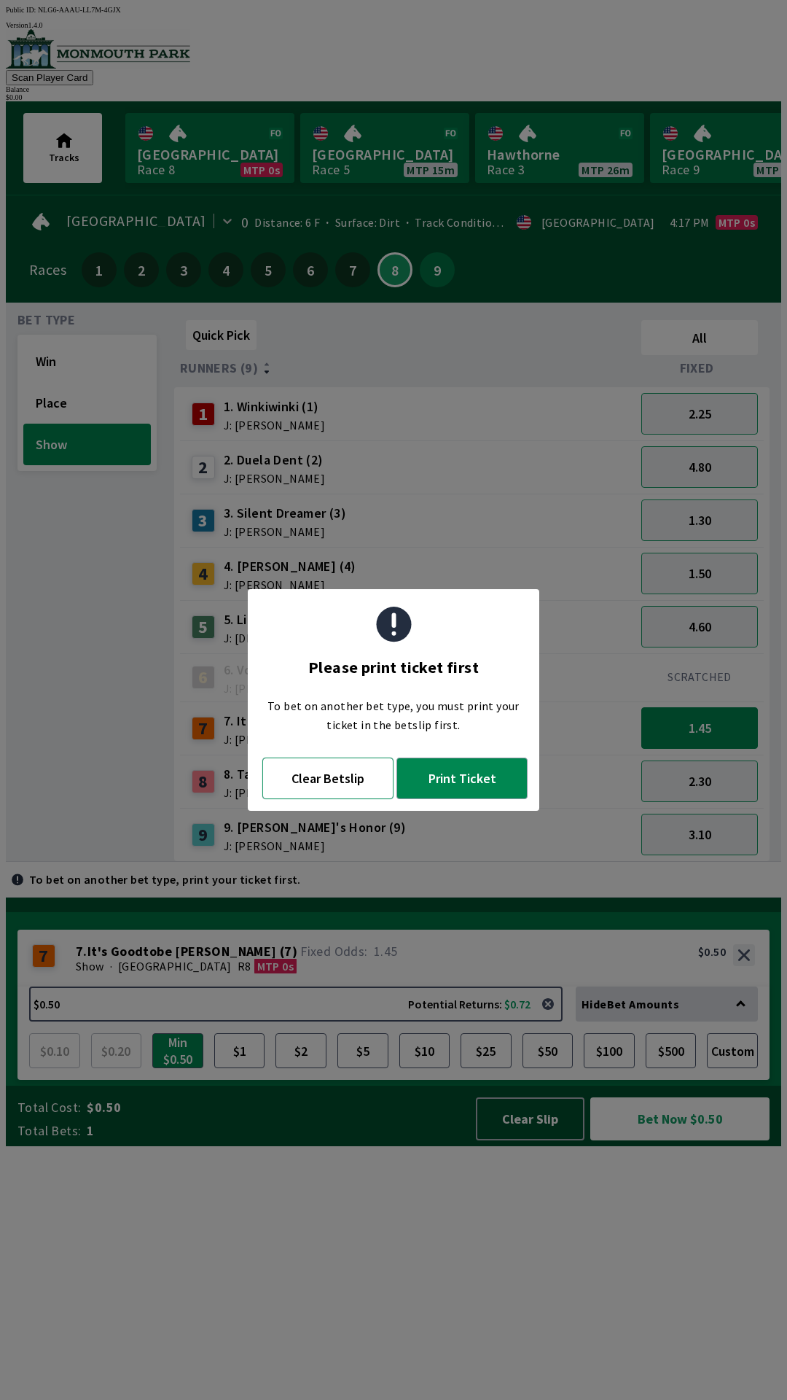
click at [330, 782] on button "Clear Betslip" at bounding box center [327, 778] width 131 height 42
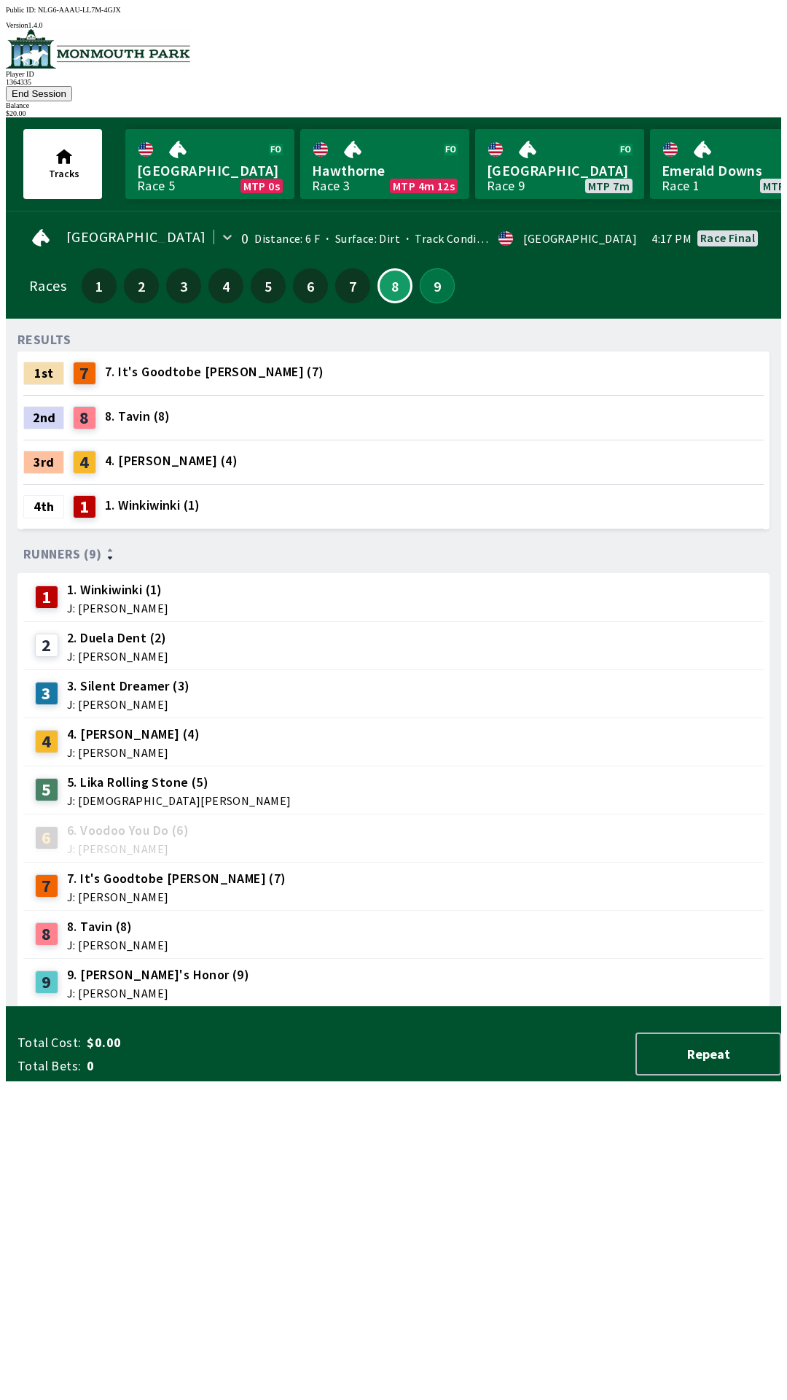
click at [434, 276] on button "9" at bounding box center [437, 285] width 35 height 35
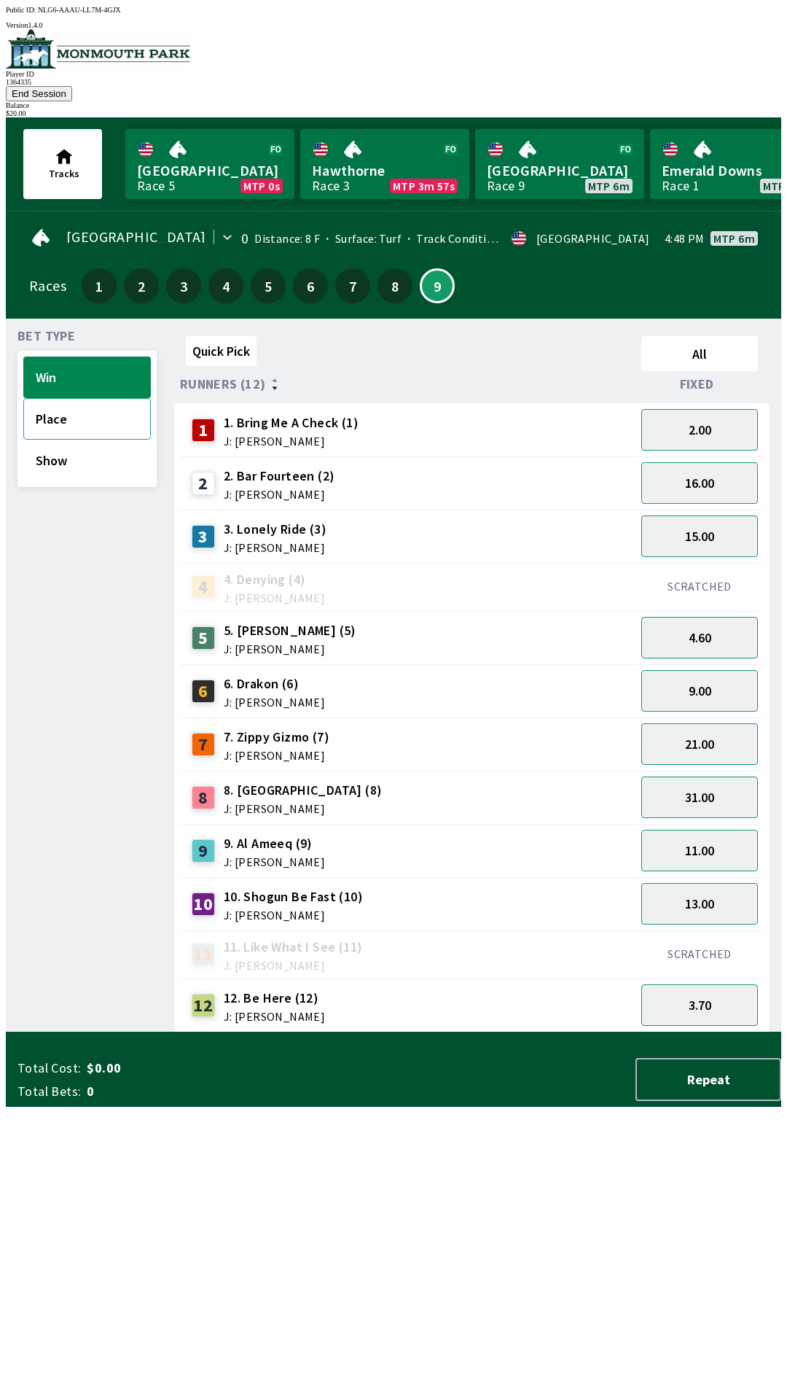
click at [44, 399] on button "Place" at bounding box center [87, 419] width 128 height 42
click at [36, 452] on button "Show" at bounding box center [87, 461] width 128 height 42
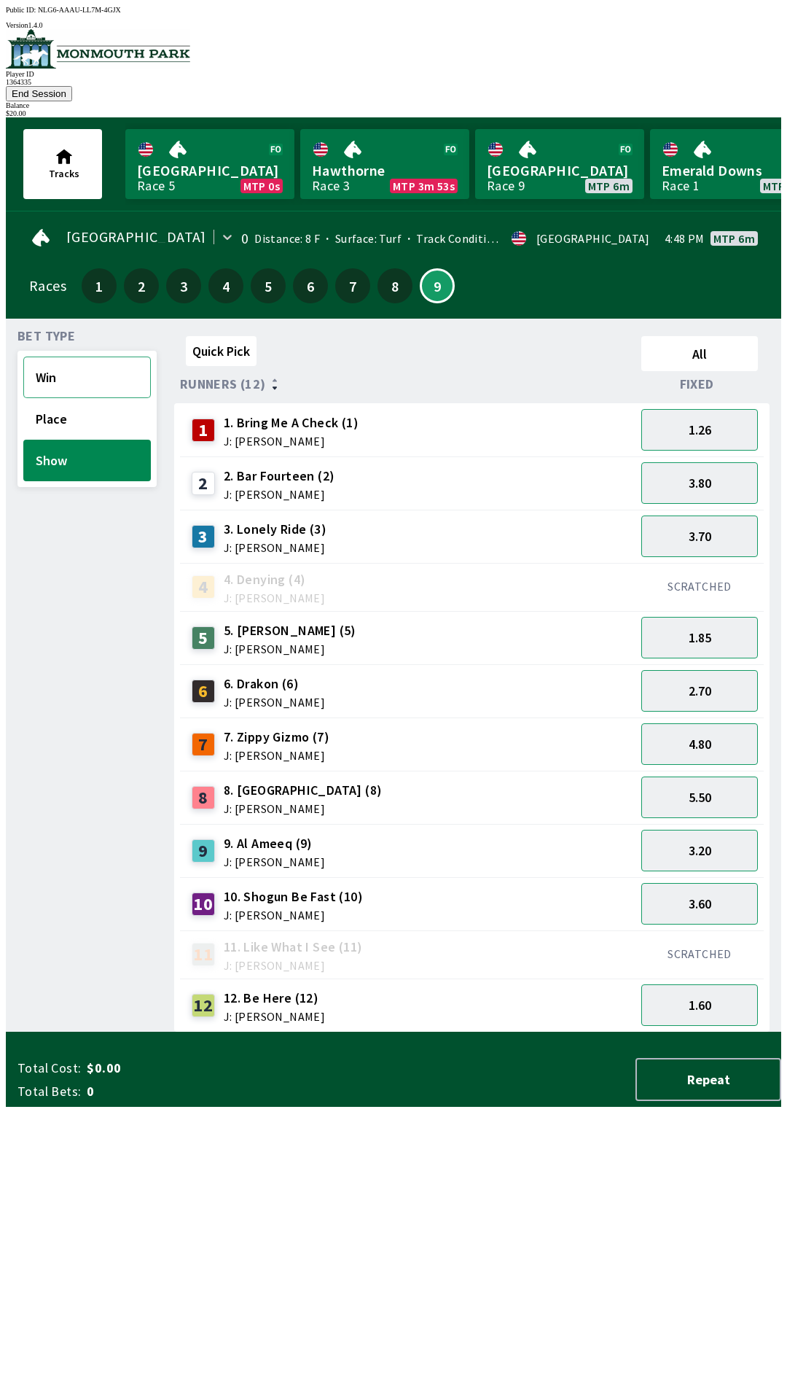
click at [31, 357] on button "Win" at bounding box center [87, 378] width 128 height 42
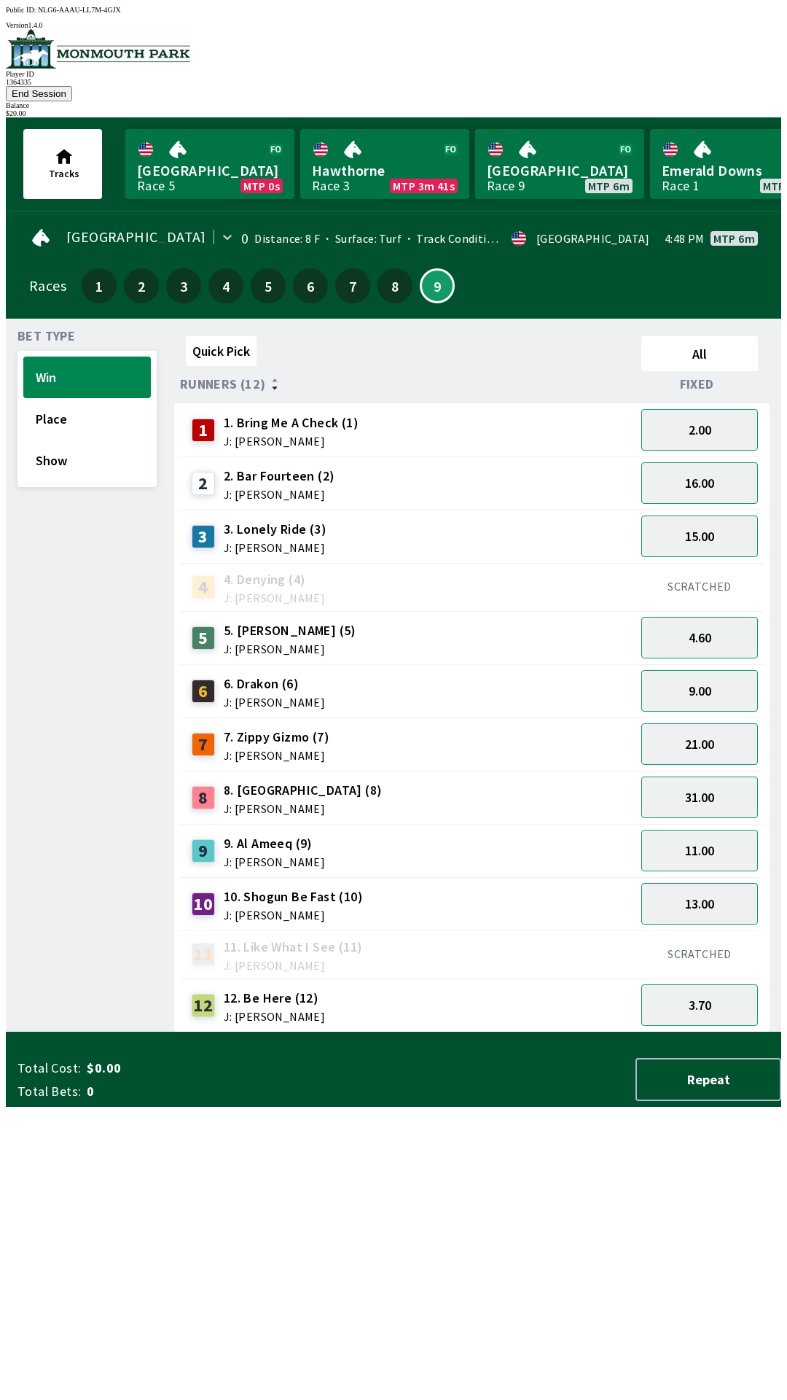
click at [72, 86] on button "End Session" at bounding box center [39, 93] width 66 height 15
click at [596, 117] on div "Tracks Canterbury Park Race 5 MTP 0s Hawthorne Race 3 MTP 3m 41s [GEOGRAPHIC_DA…" at bounding box center [399, 163] width 764 height 93
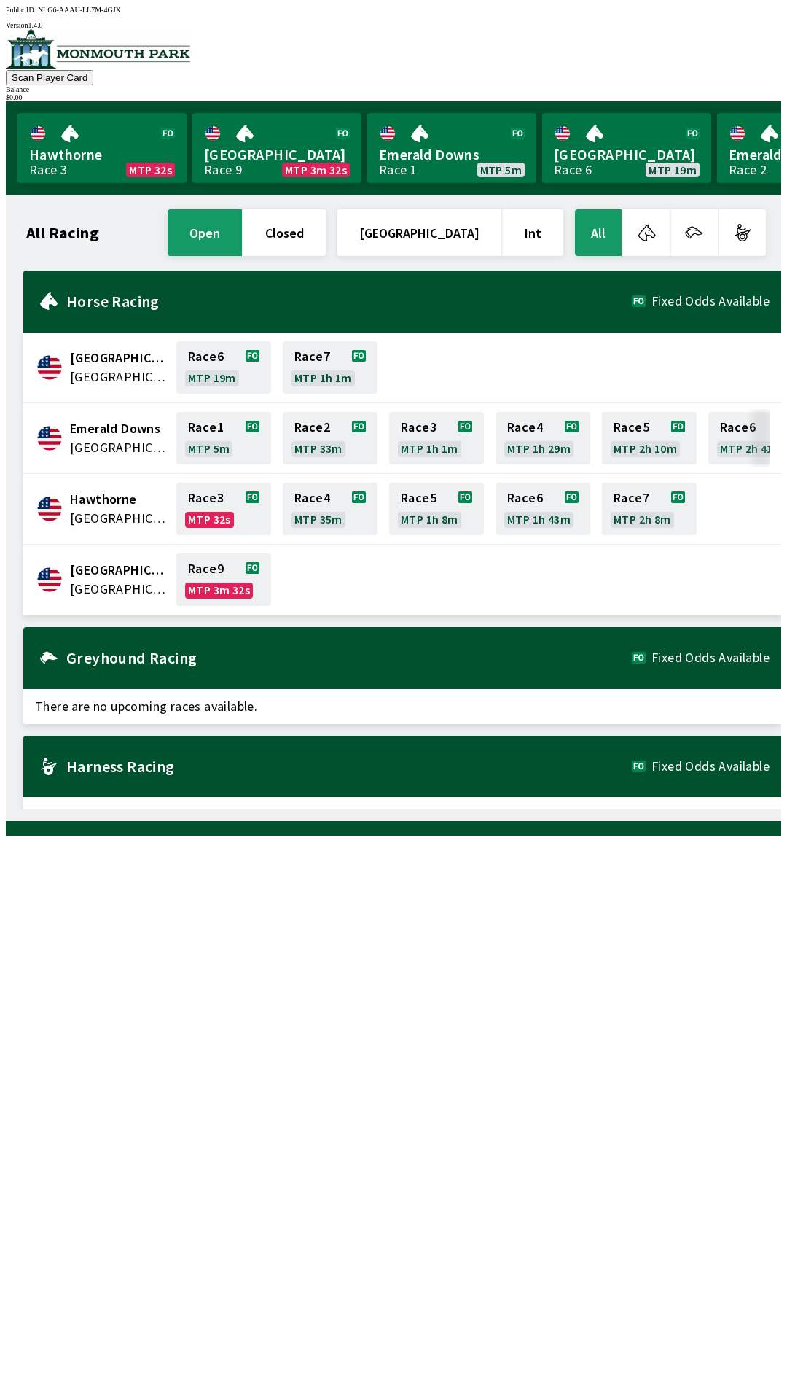
click at [128, 449] on div "Emerald Downs United States Race 1 MTP 5m Race 2 MTP 33m Race 3 MTP 1h 1m Race …" at bounding box center [402, 438] width 758 height 71
click at [116, 582] on span "[GEOGRAPHIC_DATA]" at bounding box center [119, 589] width 98 height 19
click at [114, 588] on span "[GEOGRAPHIC_DATA]" at bounding box center [119, 589] width 98 height 19
click at [209, 577] on link "Race 9 MTP 3m 29s" at bounding box center [223, 579] width 95 height 52
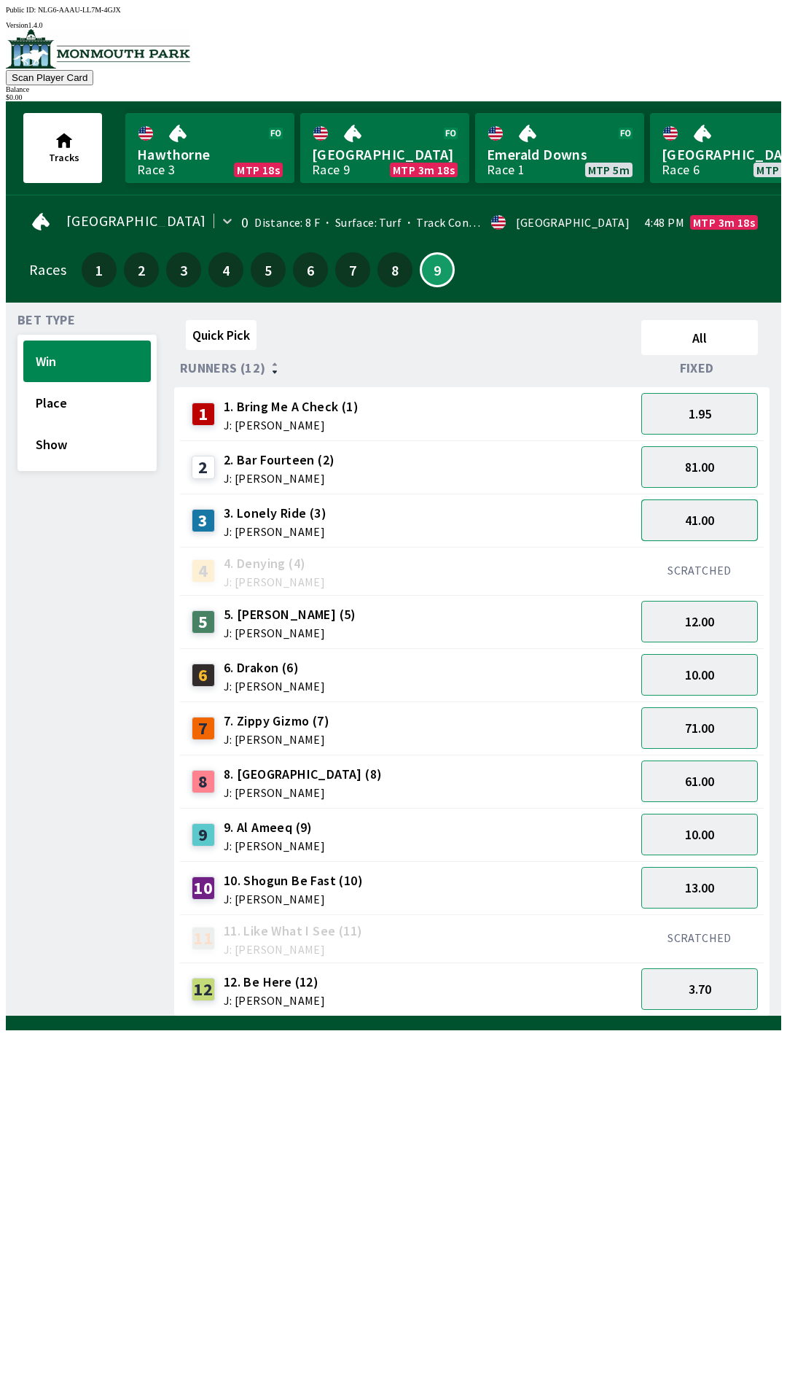
click at [706, 521] on button "41.00" at bounding box center [700, 520] width 117 height 42
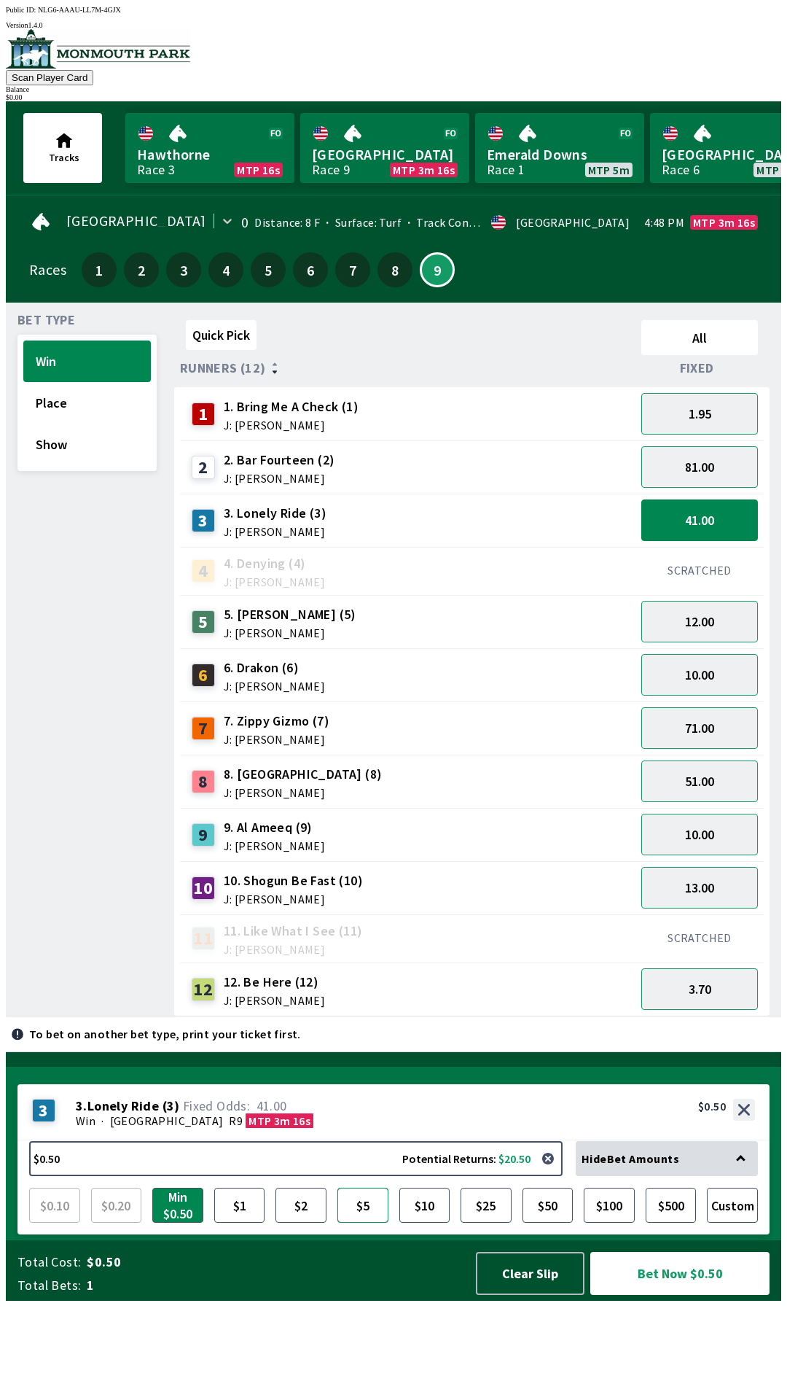
click at [368, 1223] on button "$5" at bounding box center [363, 1205] width 51 height 35
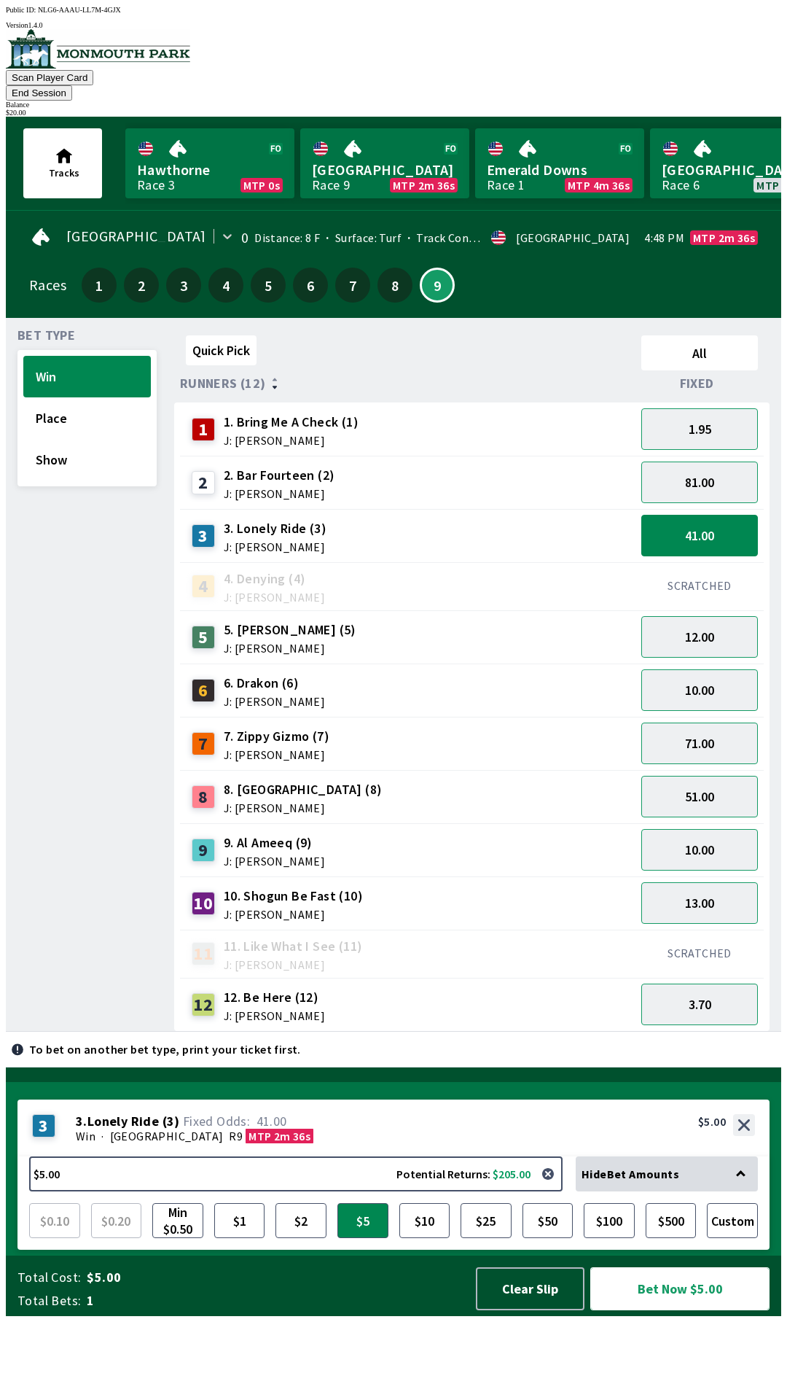
click at [685, 1310] on button "Bet Now $5.00" at bounding box center [680, 1288] width 179 height 43
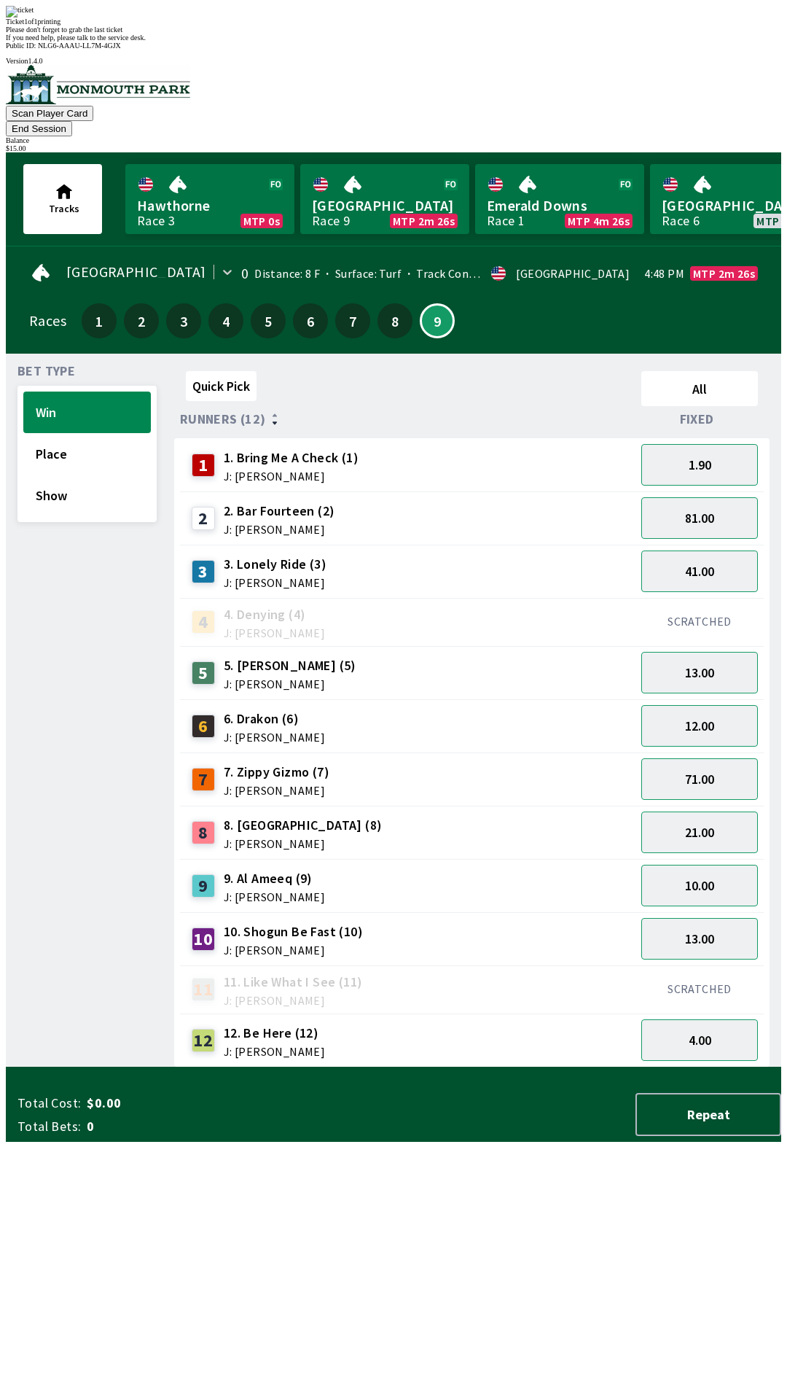
click at [341, 1022] on div "12 12. Be Here (12) J: [PERSON_NAME]" at bounding box center [408, 1040] width 444 height 36
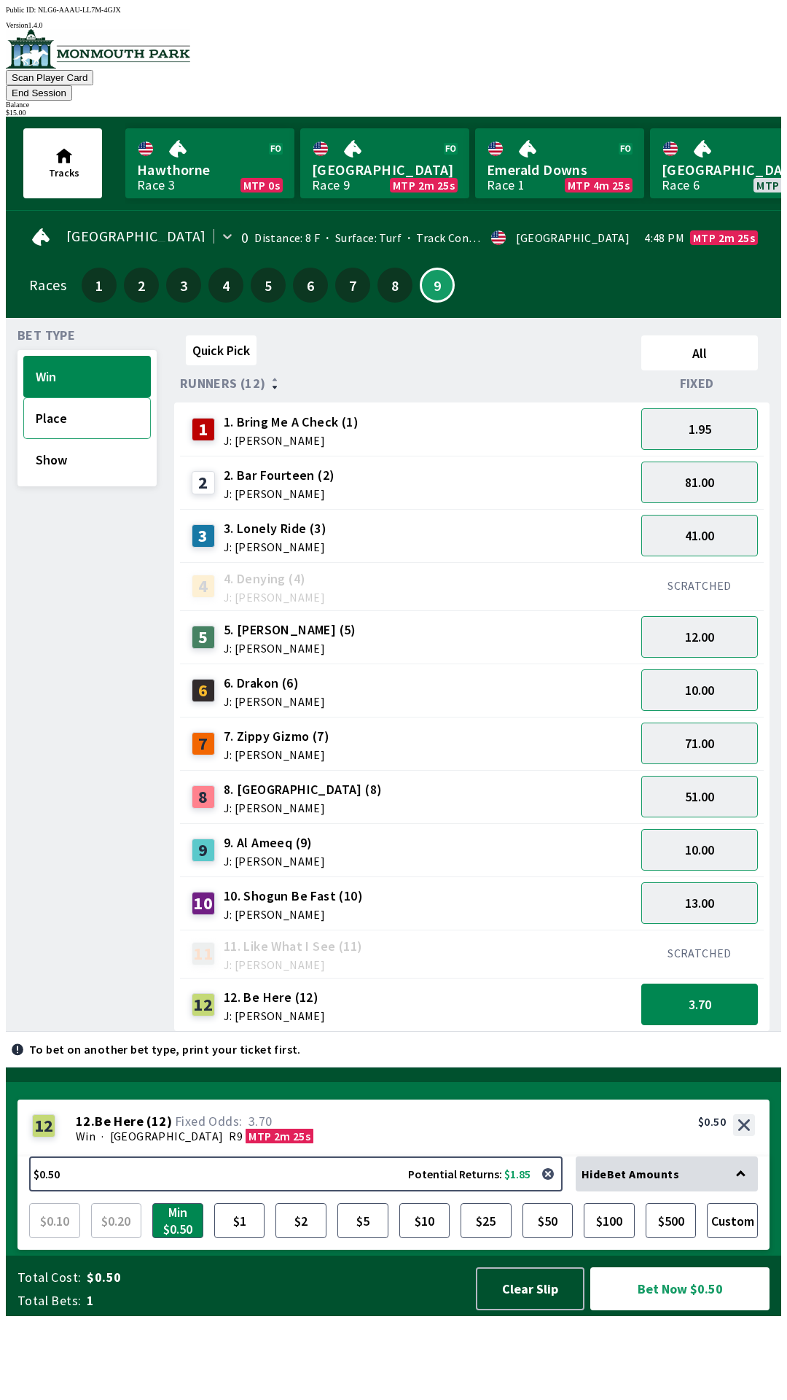
click at [77, 410] on button "Place" at bounding box center [87, 418] width 128 height 42
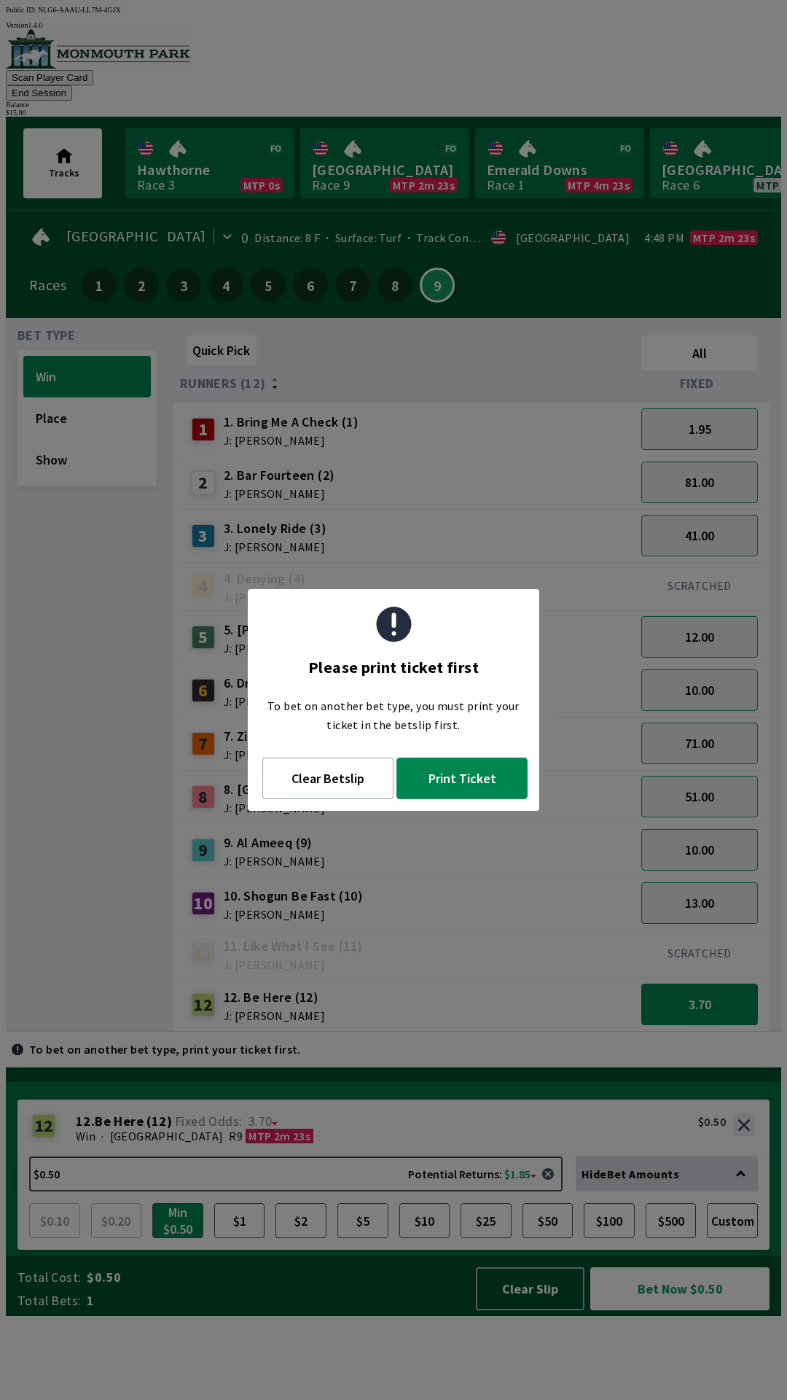
click at [451, 786] on button "Print Ticket" at bounding box center [462, 778] width 131 height 42
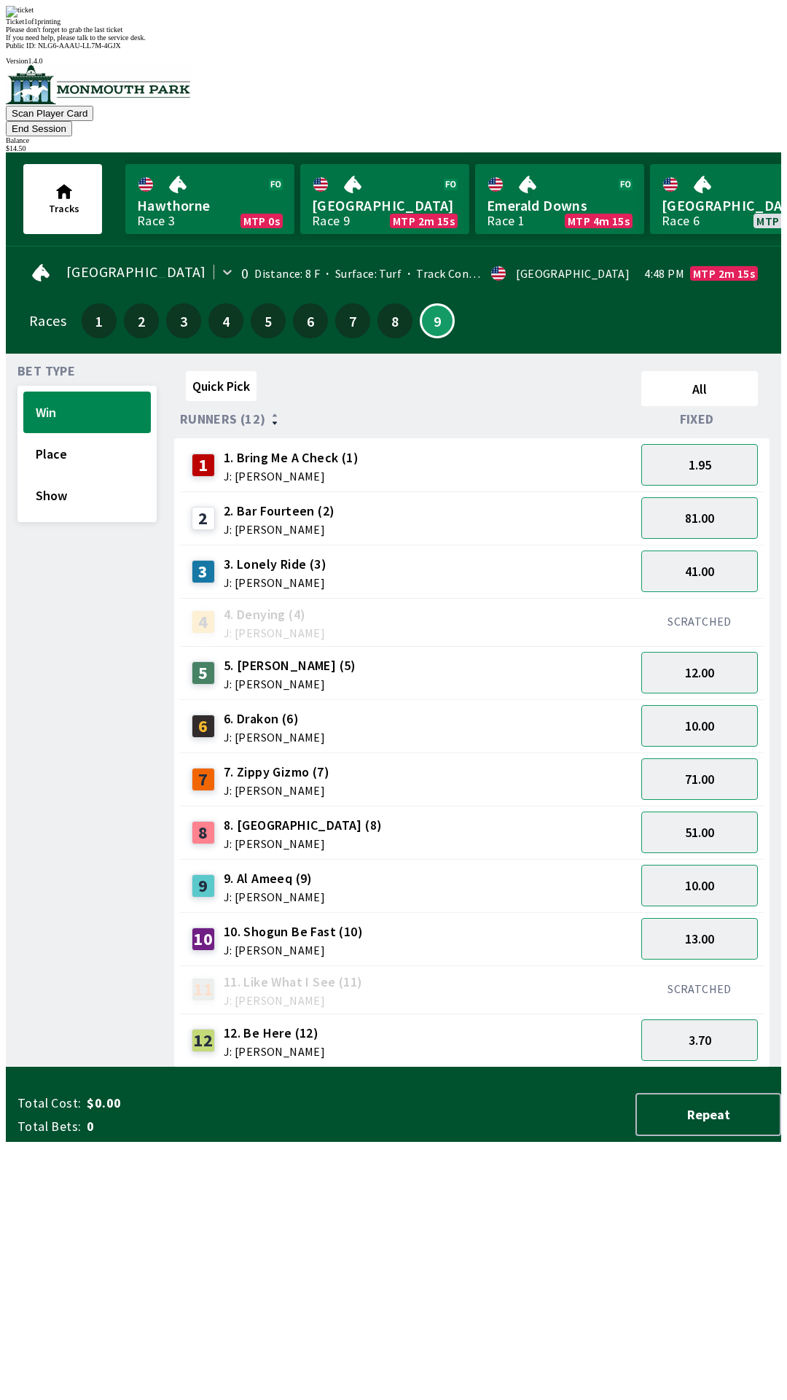
click at [394, 912] on div "10 10. Shogun Be Fast (10) J: [PERSON_NAME]" at bounding box center [408, 938] width 456 height 53
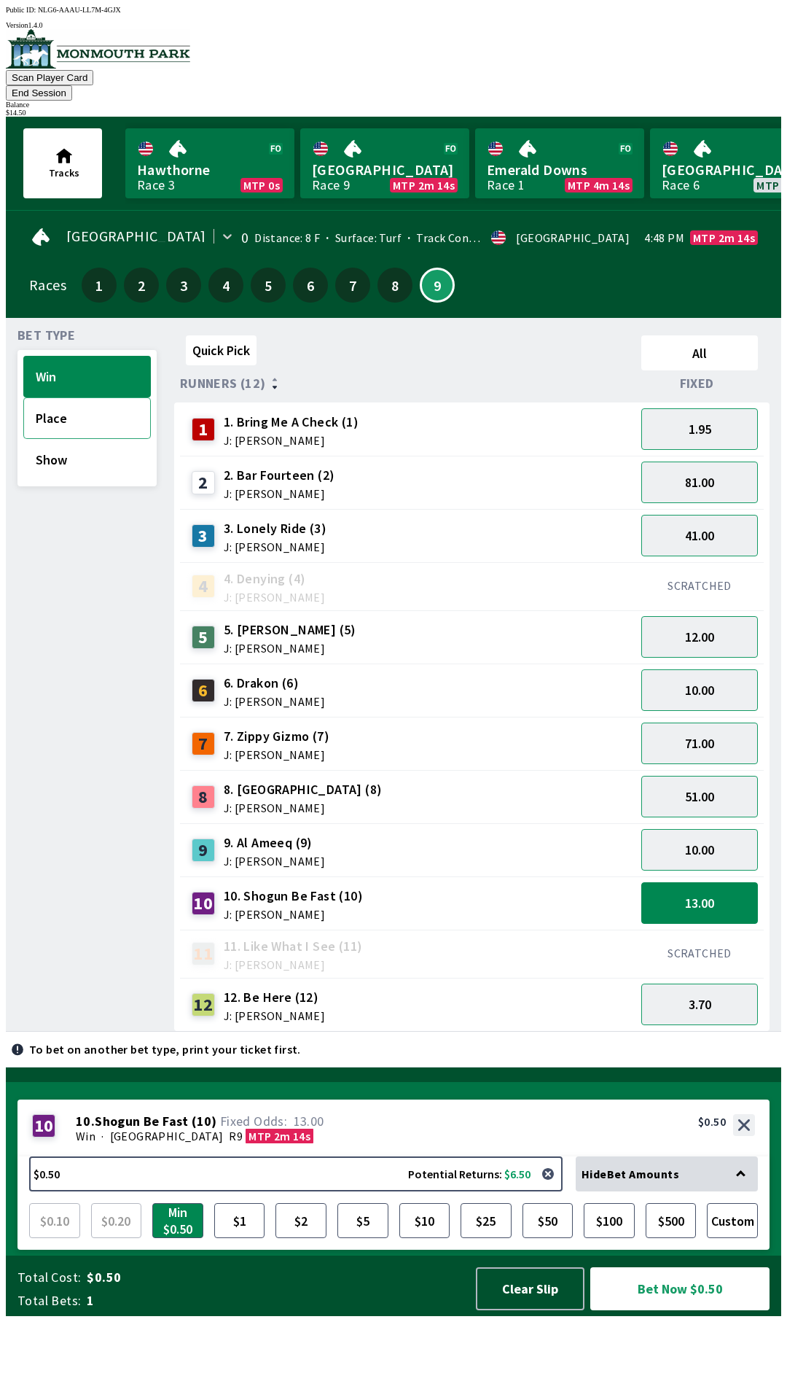
click at [70, 405] on button "Place" at bounding box center [87, 418] width 128 height 42
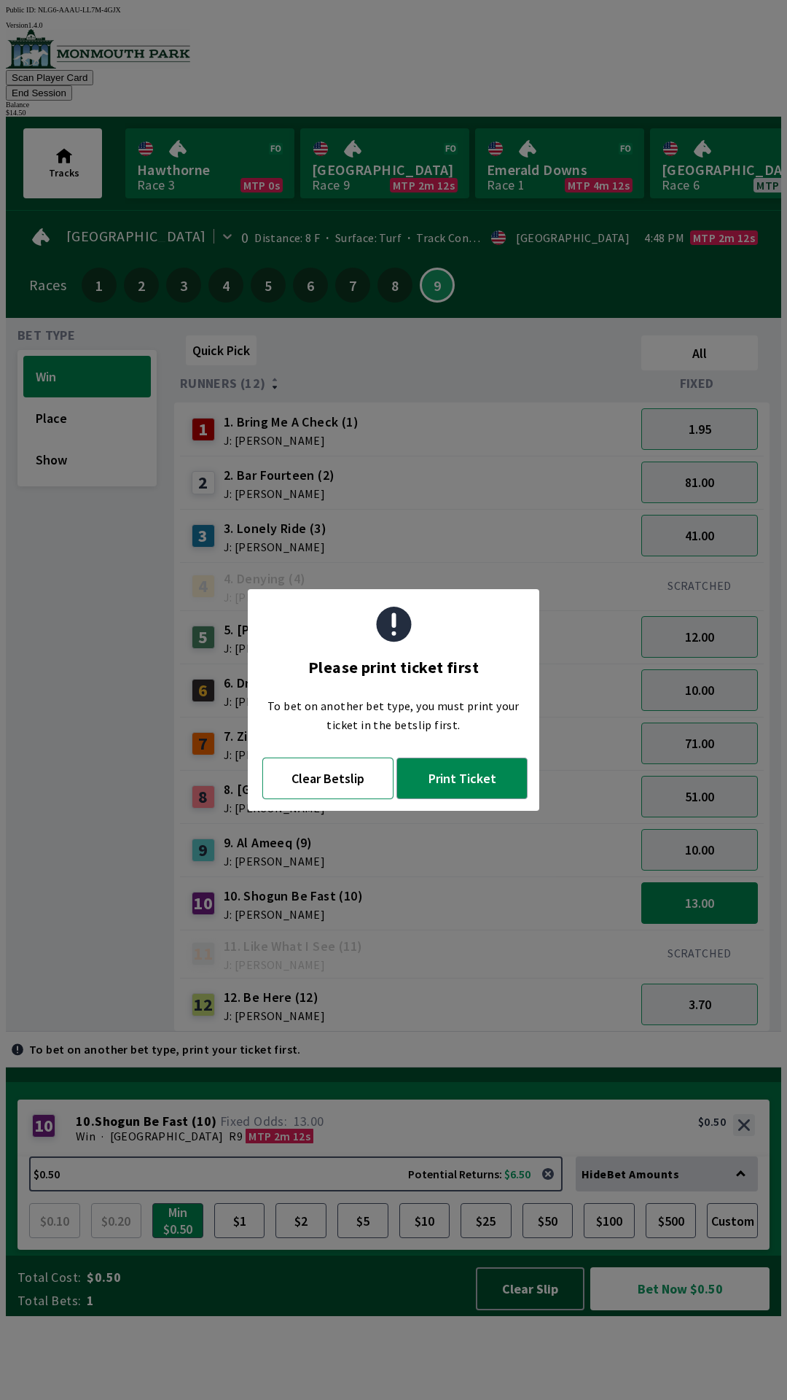
click at [313, 790] on button "Clear Betslip" at bounding box center [327, 778] width 131 height 42
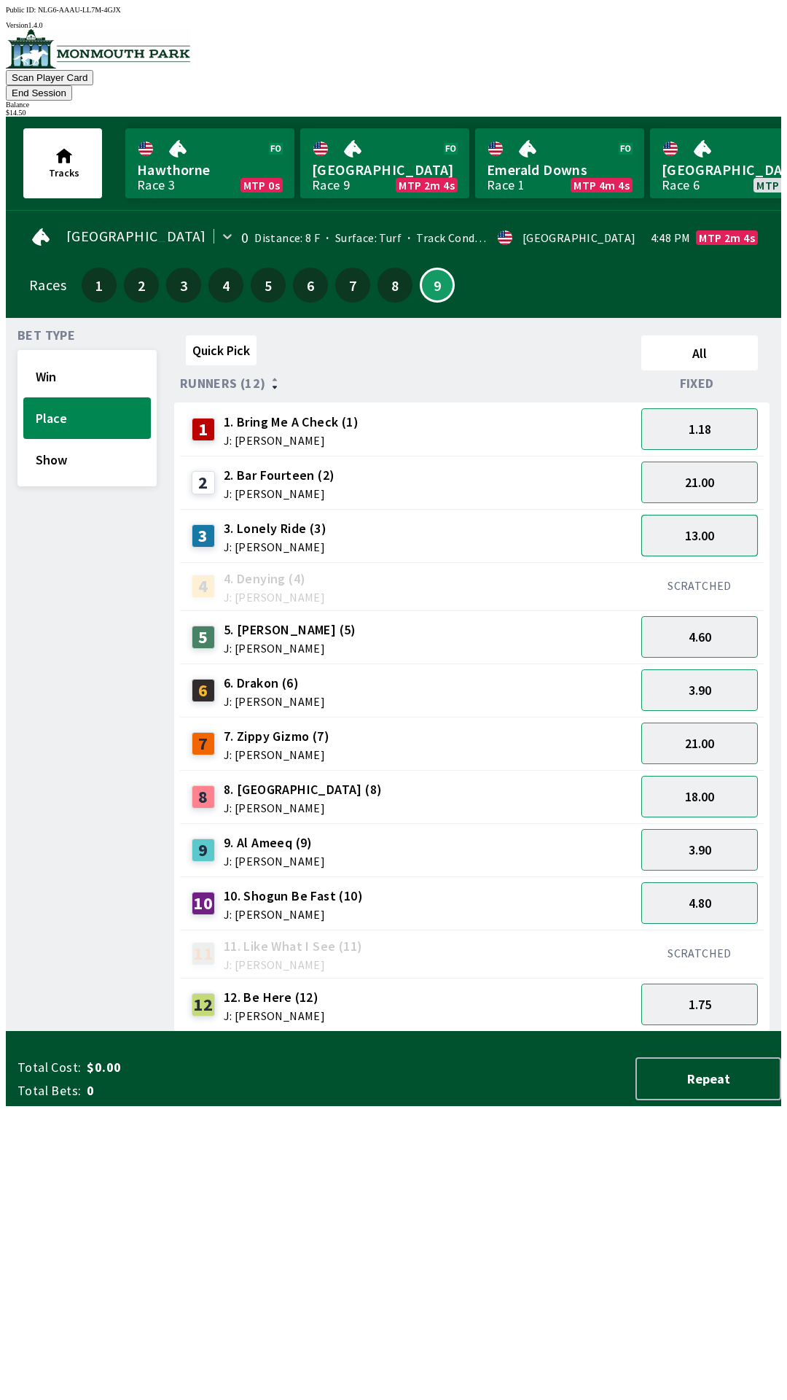
click at [710, 515] on button "13.00" at bounding box center [700, 536] width 117 height 42
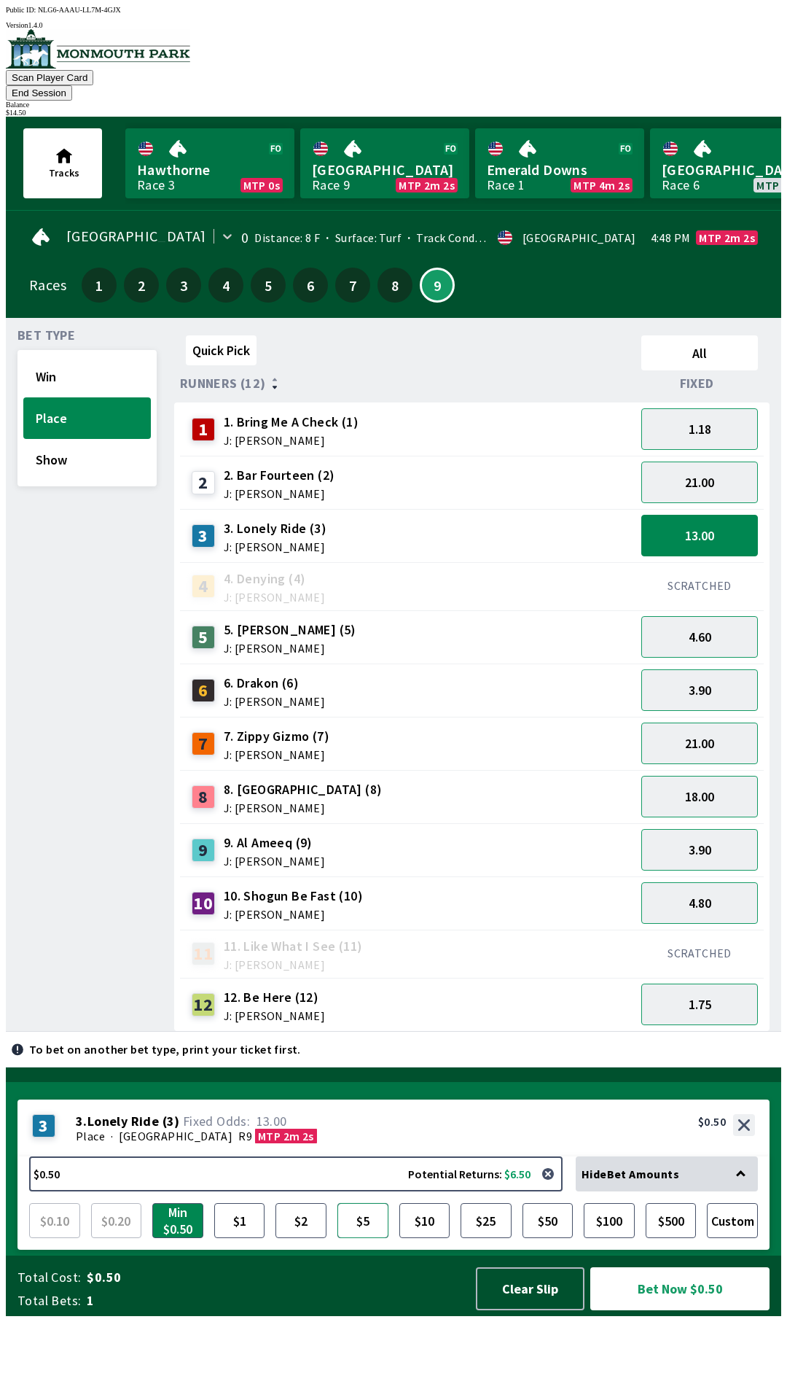
click at [359, 1238] on button "$5" at bounding box center [363, 1220] width 51 height 35
click at [694, 1310] on button "Bet Now $5.00" at bounding box center [680, 1288] width 179 height 43
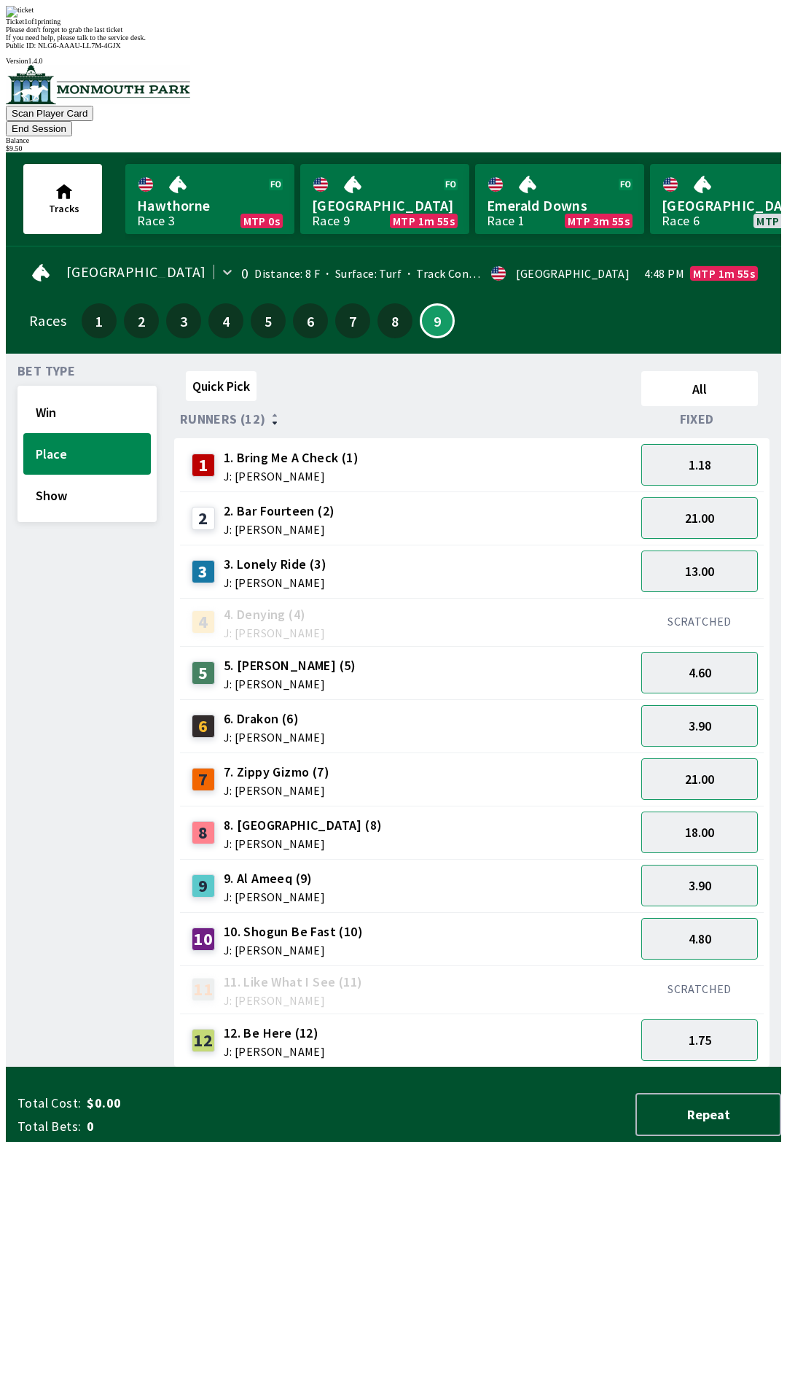
click at [419, 971] on div "11 11. Like What I See (11) J: [PERSON_NAME]" at bounding box center [408, 989] width 444 height 36
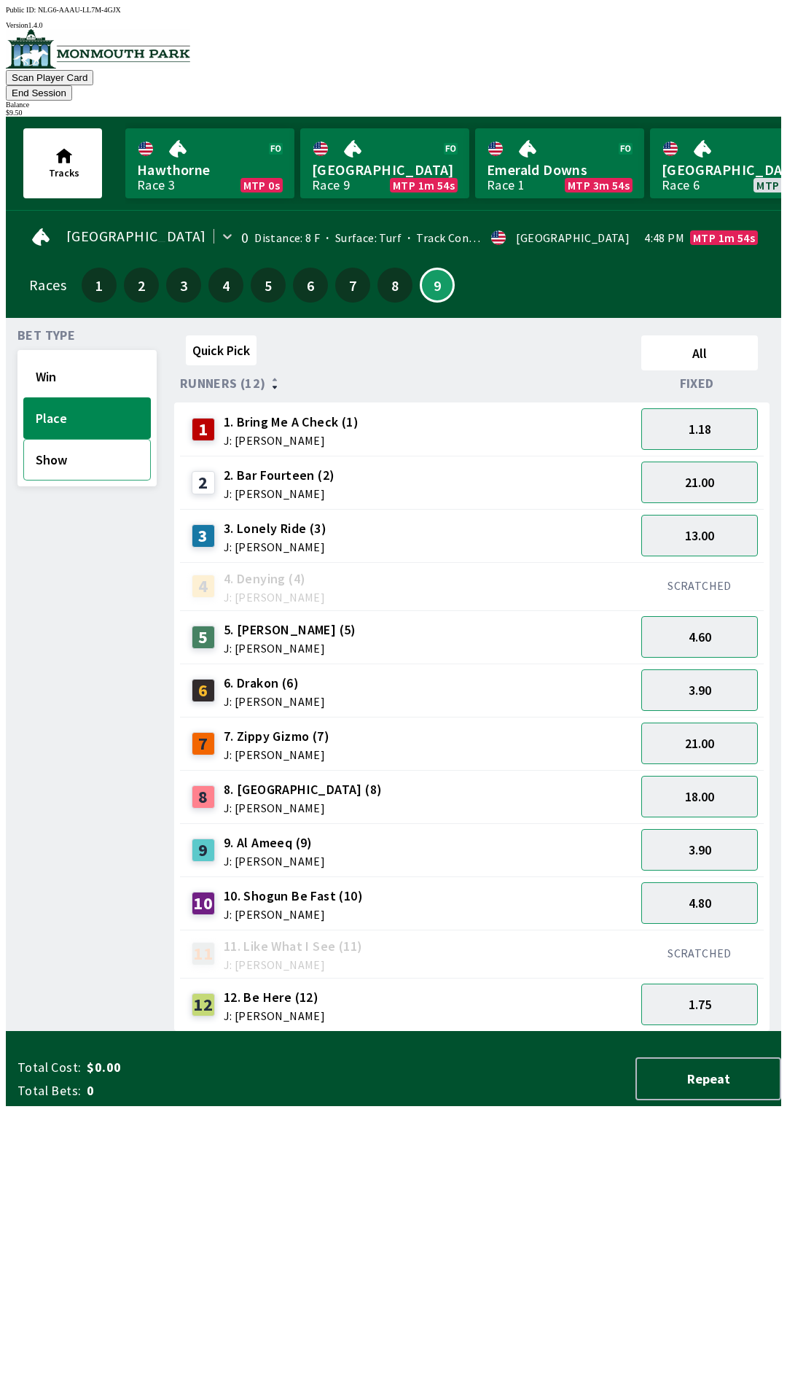
click at [114, 450] on button "Show" at bounding box center [87, 460] width 128 height 42
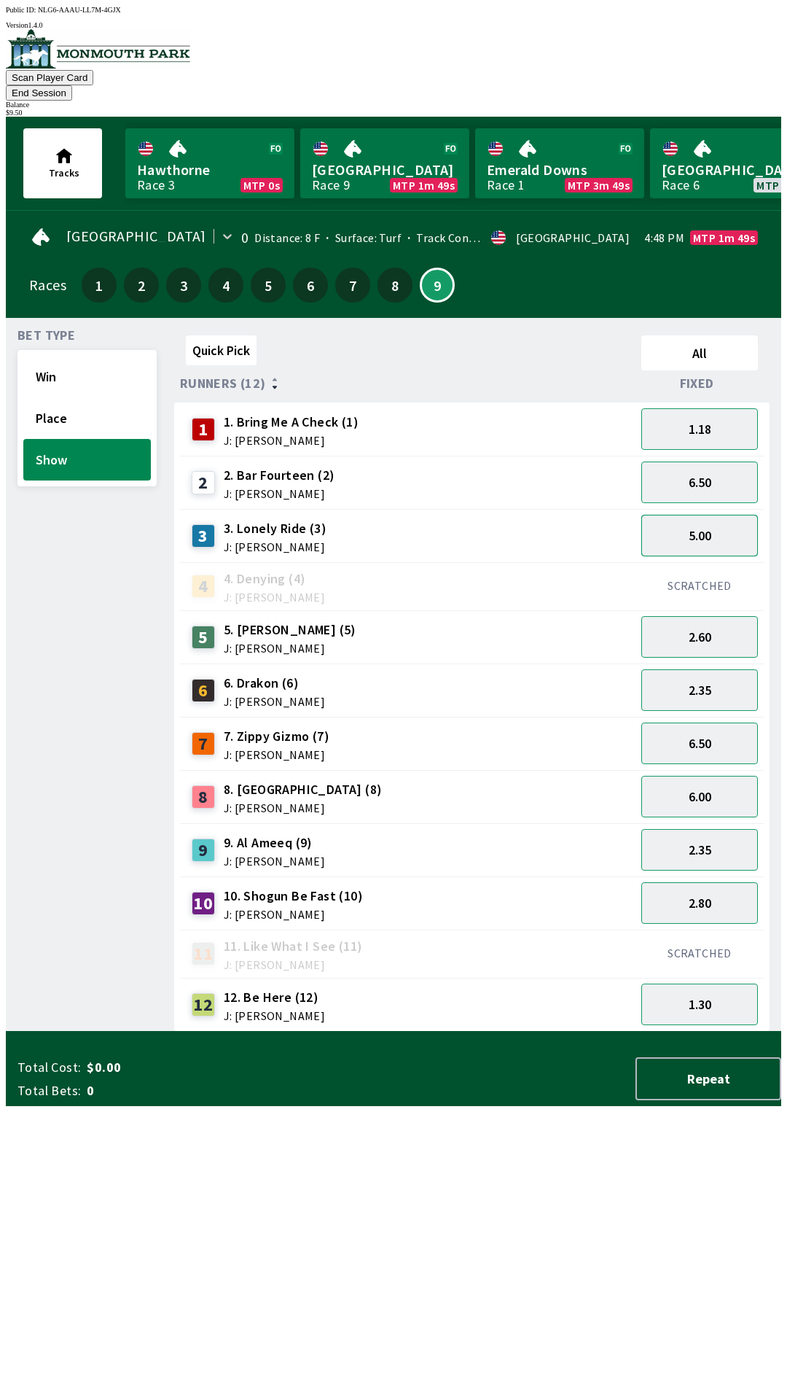
click at [716, 526] on button "5.00" at bounding box center [700, 536] width 117 height 42
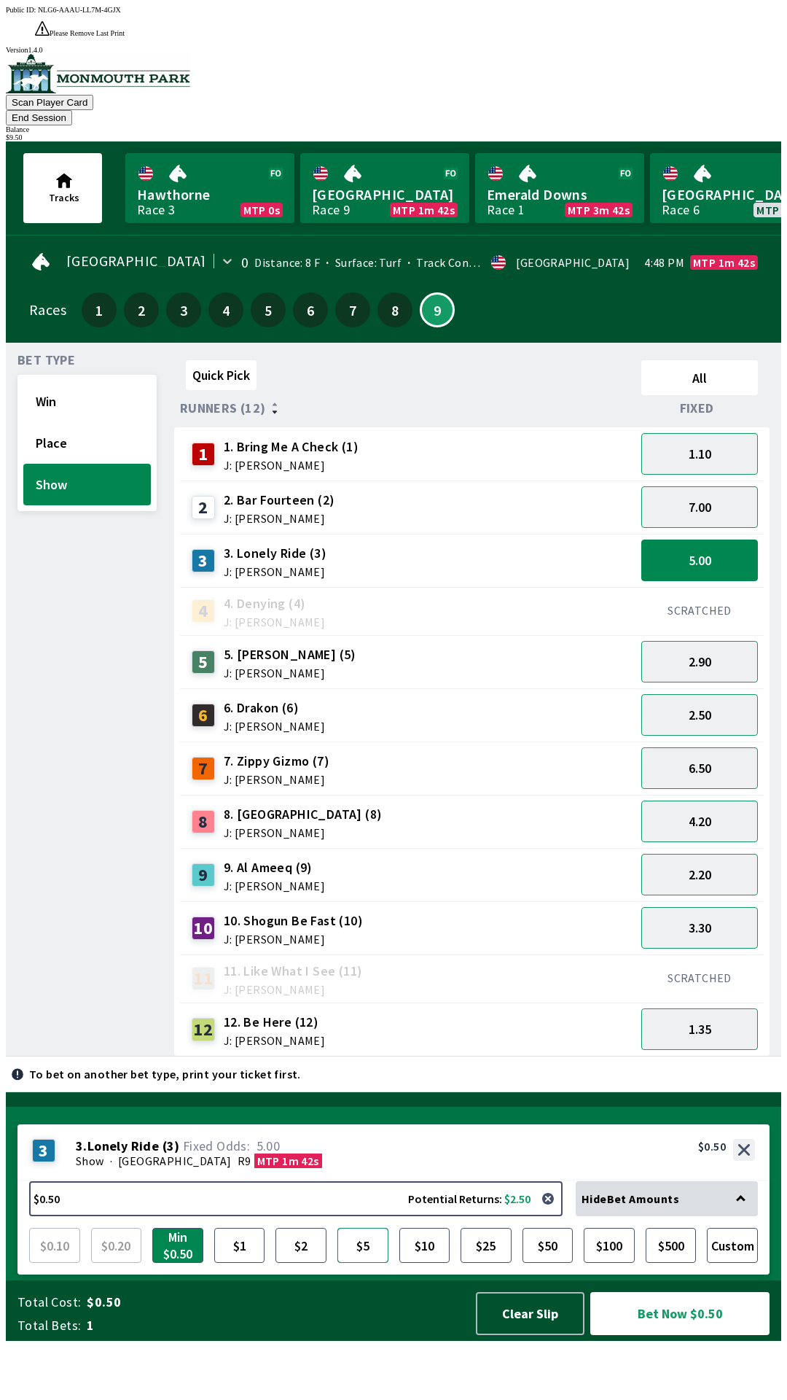
click at [362, 1263] on button "$5" at bounding box center [363, 1245] width 51 height 35
click at [707, 1335] on button "Bet Now $5.00" at bounding box center [680, 1313] width 179 height 43
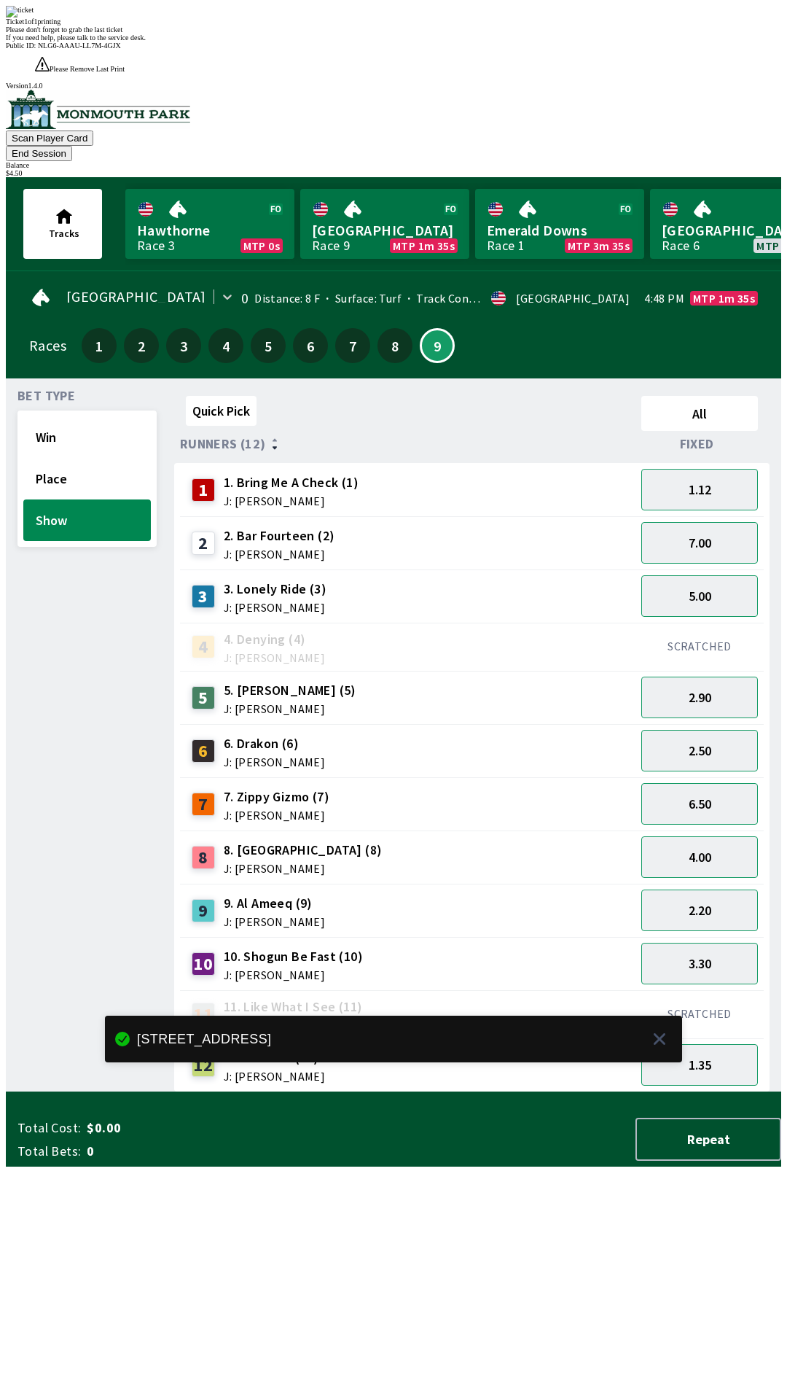
click at [338, 1092] on div "Quick Pick All Runners (12) Fixed 1 1. Bring Me A Check (1) J: [PERSON_NAME] 1.…" at bounding box center [477, 741] width 607 height 702
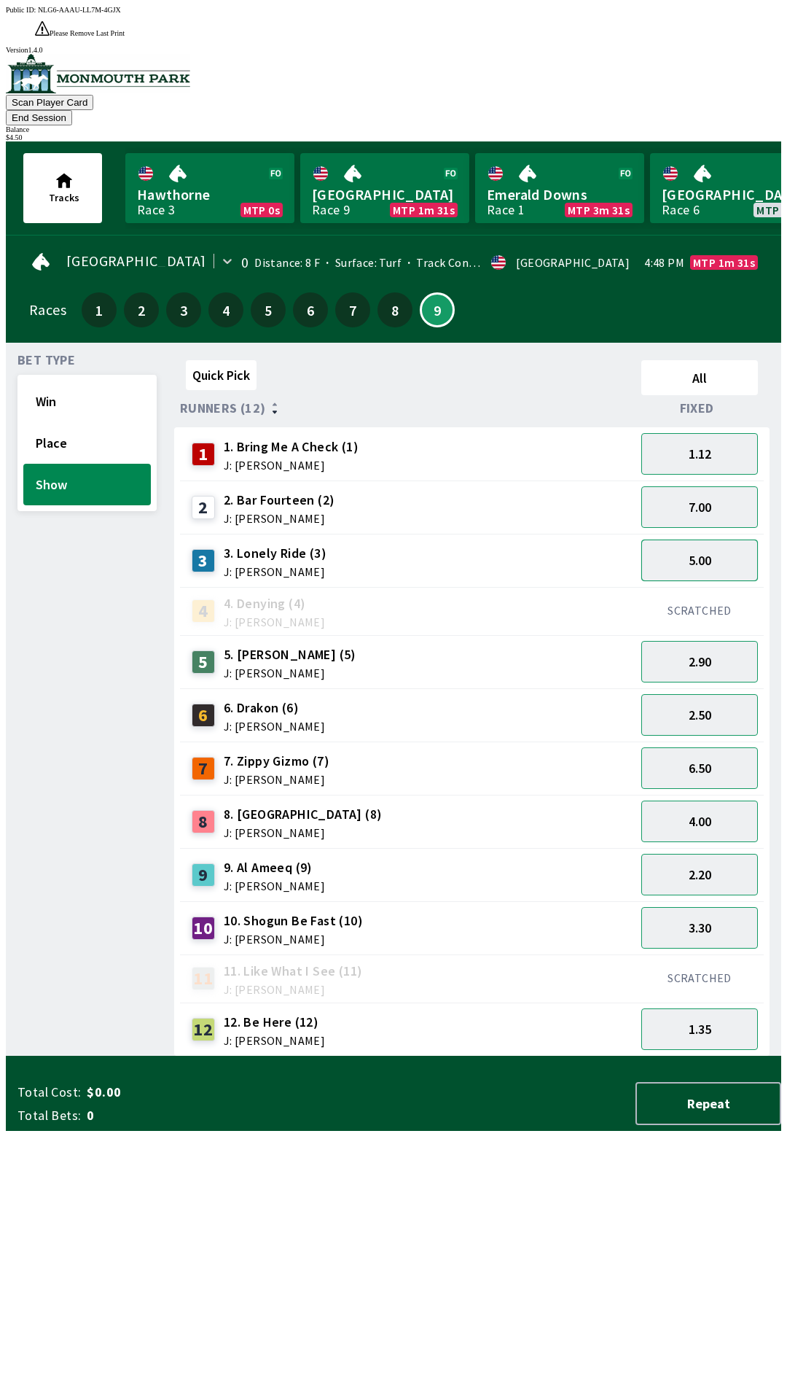
click at [705, 540] on button "5.00" at bounding box center [700, 561] width 117 height 42
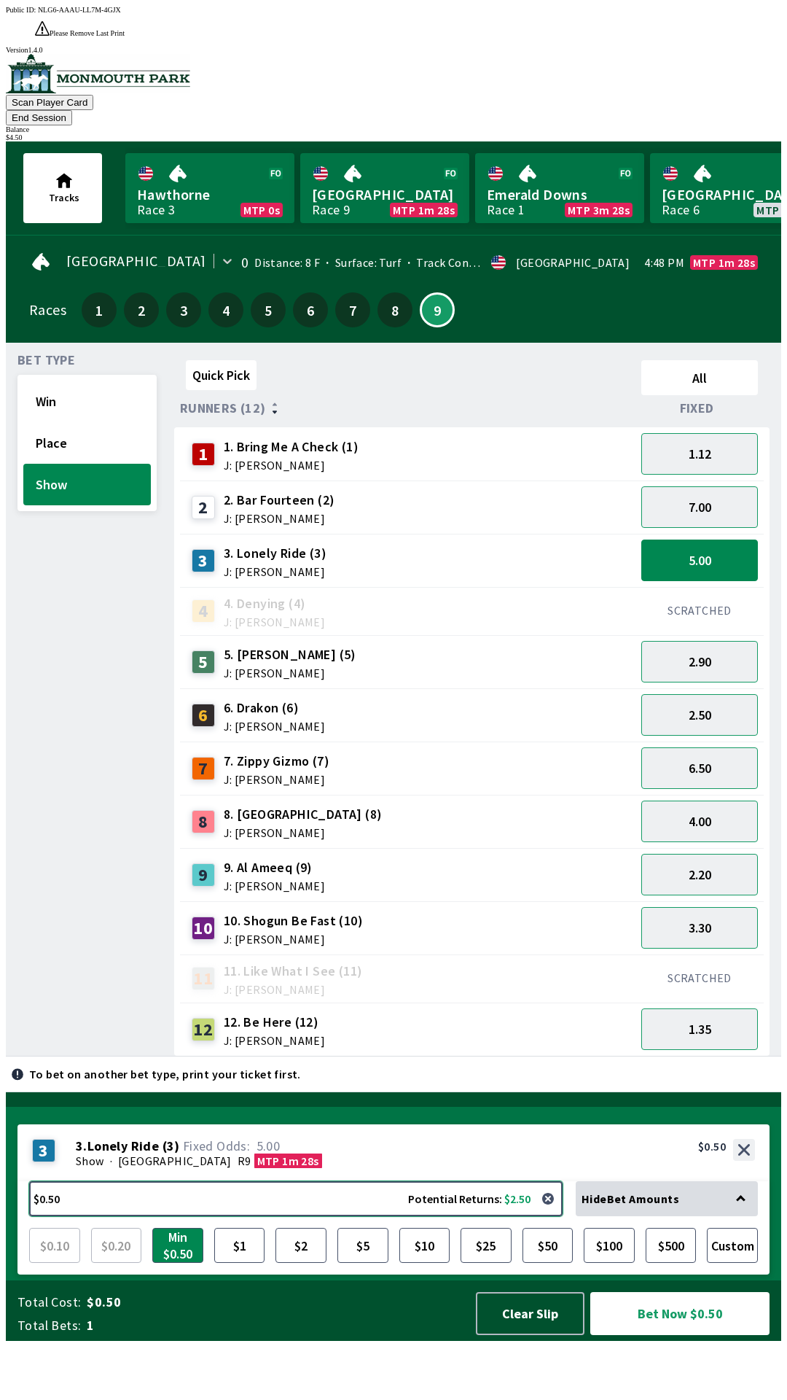
click at [100, 1216] on button "$0.50 Potential Returns: $2.50" at bounding box center [296, 1198] width 534 height 35
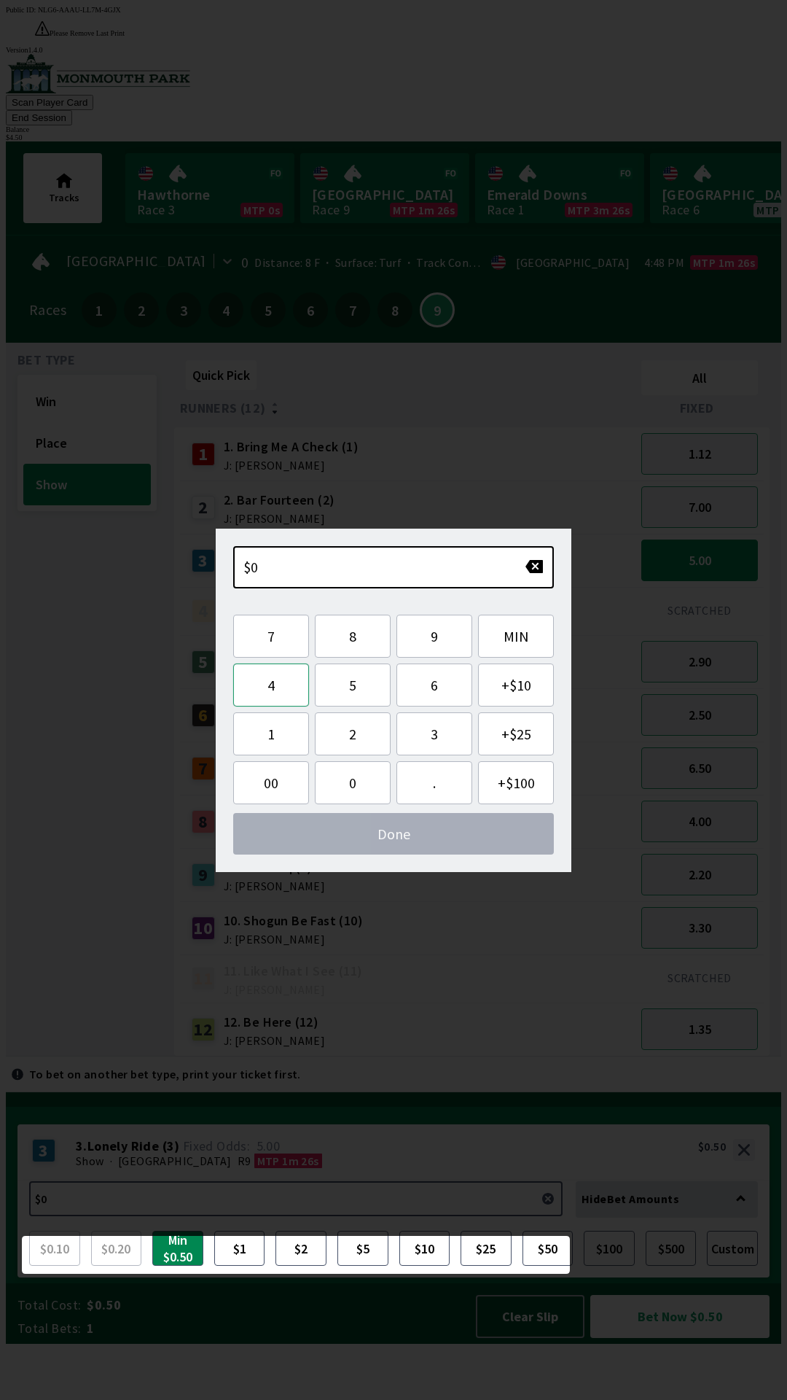
click at [273, 693] on button "4" at bounding box center [271, 684] width 76 height 43
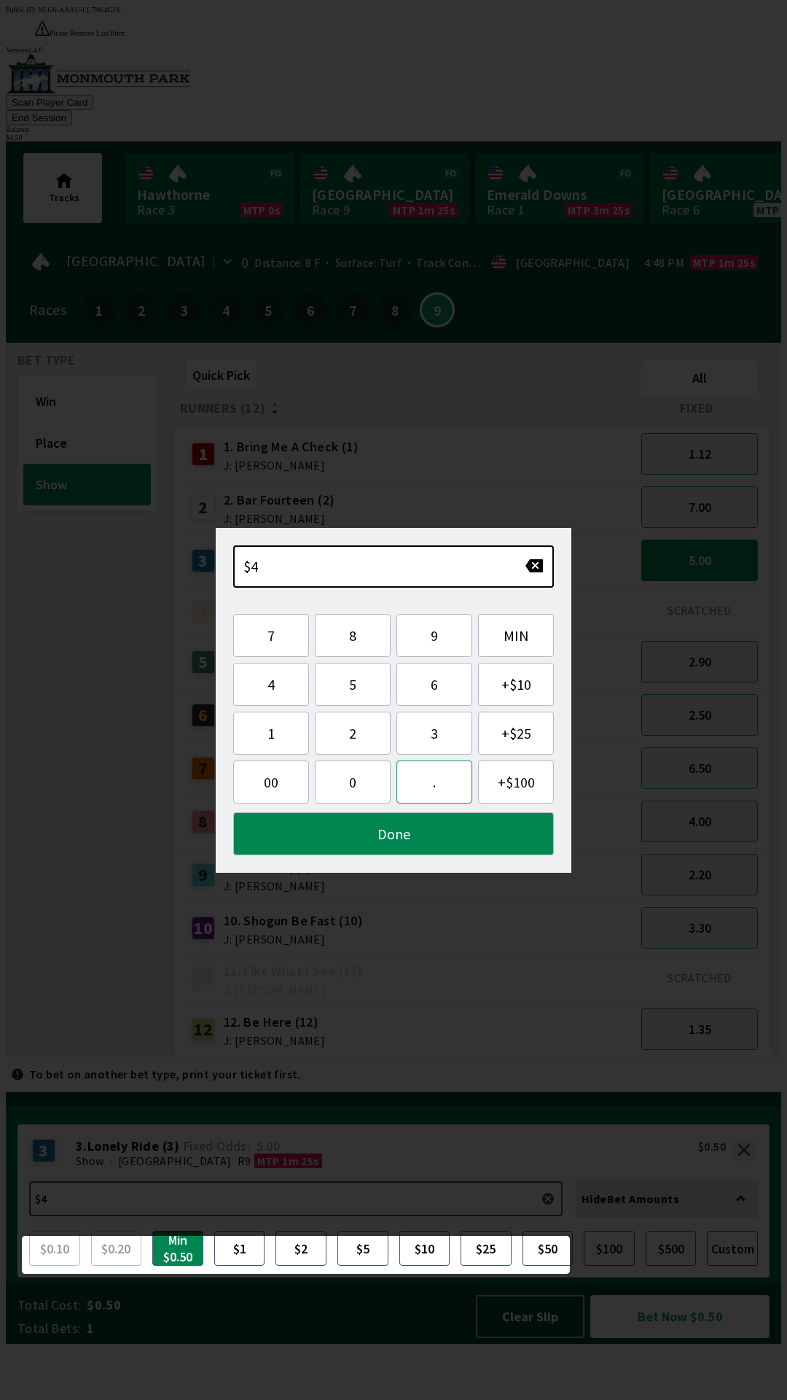
click at [432, 787] on button "." at bounding box center [435, 781] width 76 height 43
click at [362, 690] on button "5" at bounding box center [353, 684] width 76 height 43
click at [356, 788] on button "0" at bounding box center [353, 781] width 76 height 43
click at [420, 846] on button "Done" at bounding box center [393, 833] width 321 height 43
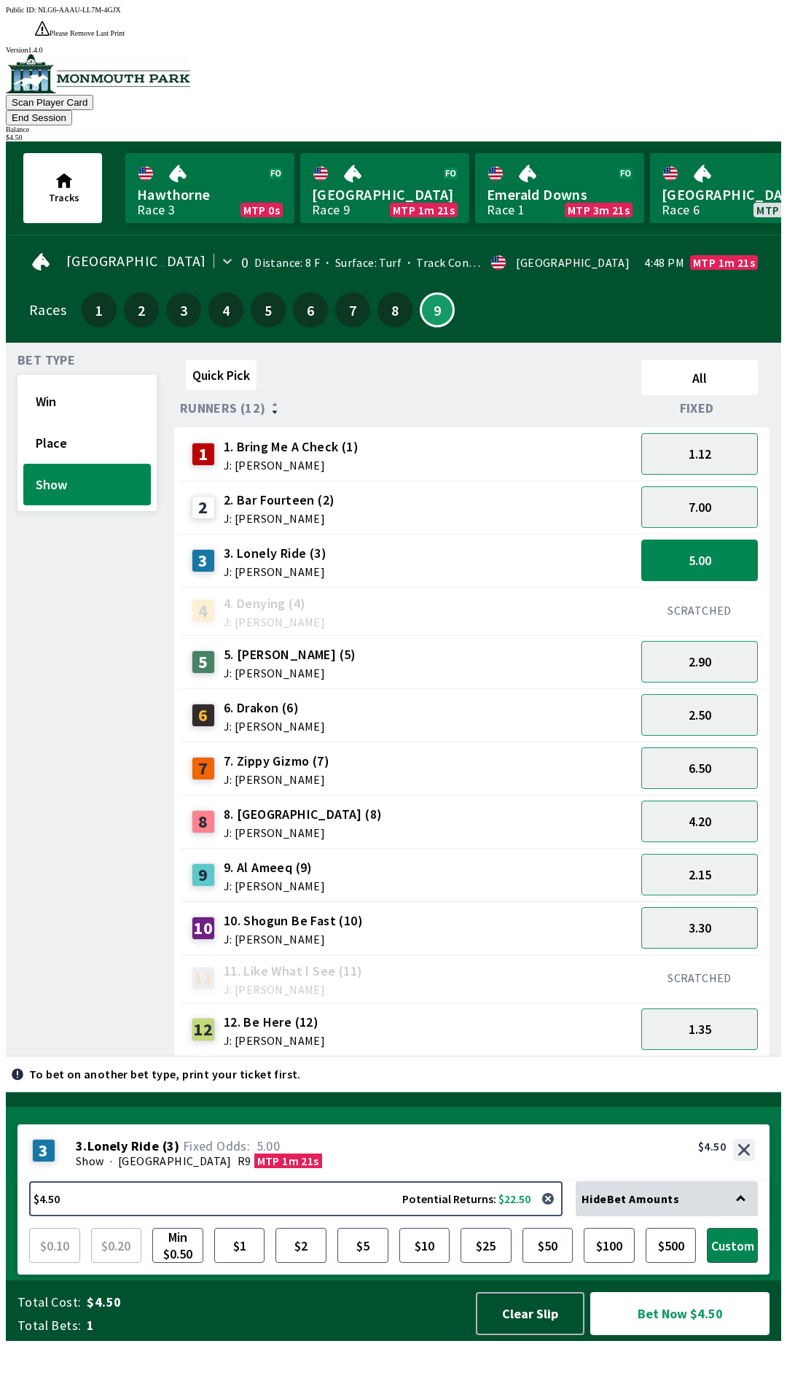
click at [686, 1335] on button "Bet Now $4.50" at bounding box center [680, 1313] width 179 height 43
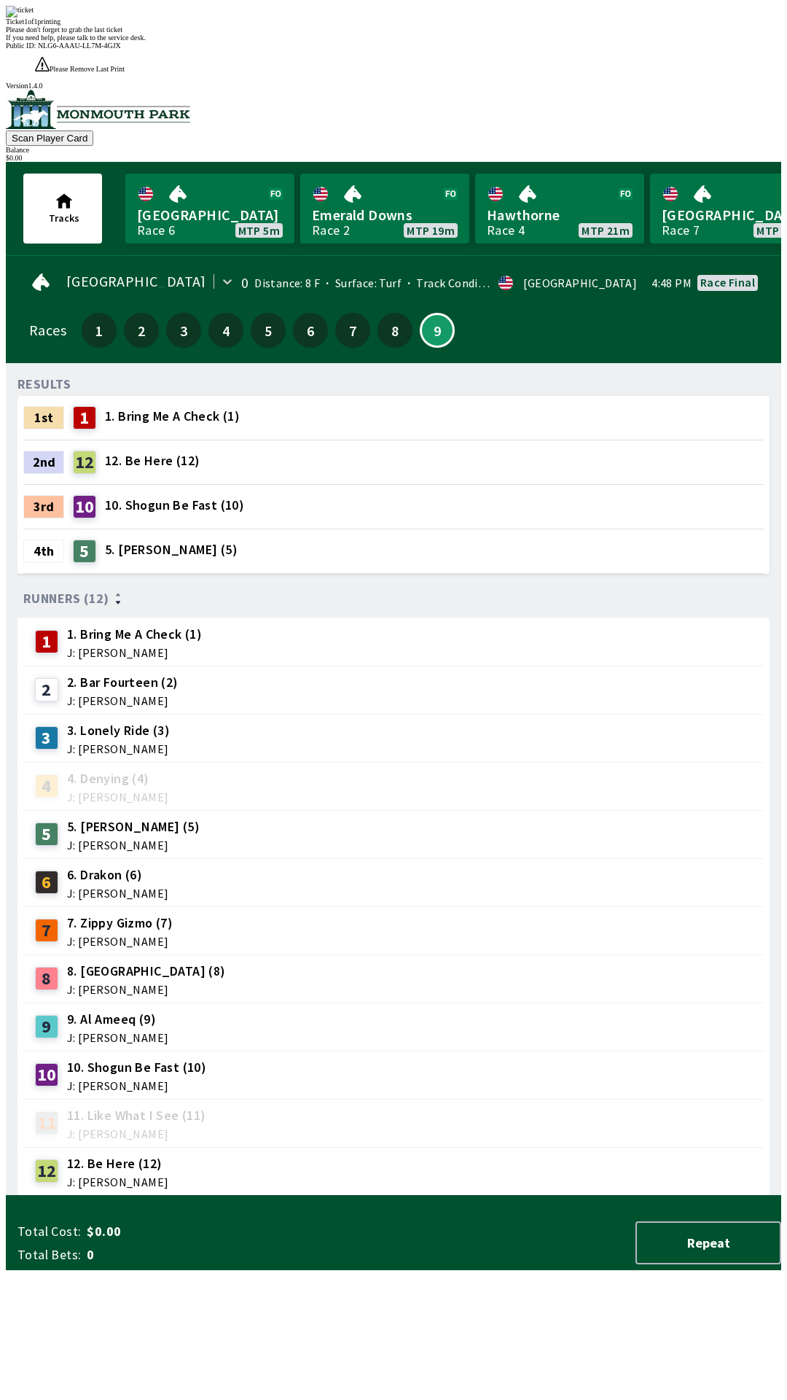
click at [514, 912] on div "7 7. Zippy Gizmo (7) J: [PERSON_NAME]" at bounding box center [393, 930] width 729 height 36
